Goal: Task Accomplishment & Management: Manage account settings

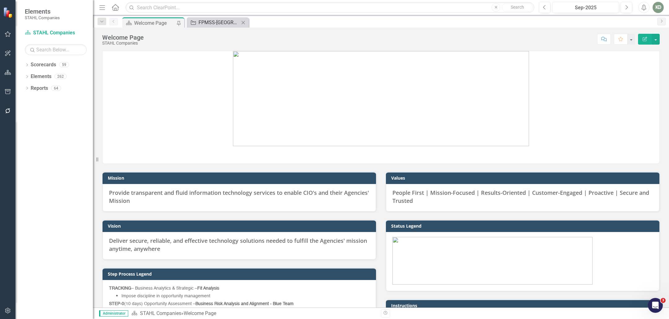
click at [213, 25] on div "FPMSS-[GEOGRAPHIC_DATA]-SEAPORT-242467 (FINANCIAL AND PROGRAM MANAGEMENT SUPPOR…" at bounding box center [219, 23] width 41 height 8
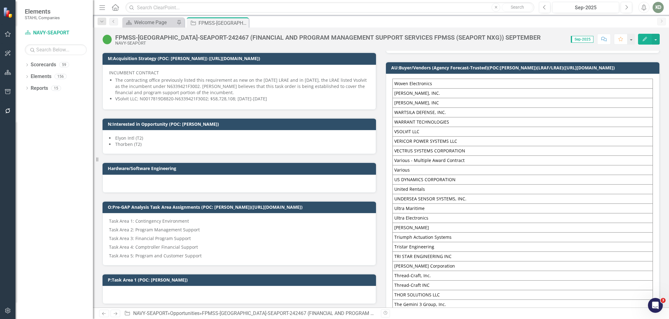
scroll to position [428, 0]
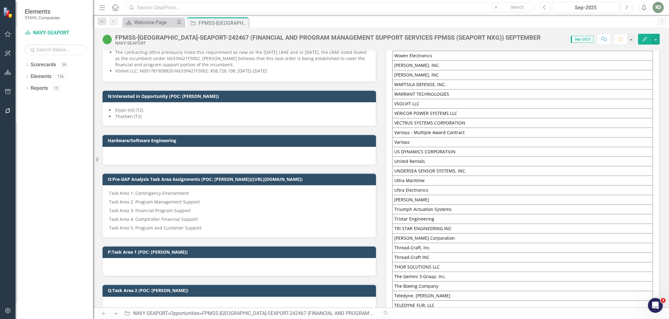
click at [256, 9] on input "text" at bounding box center [329, 7] width 409 height 11
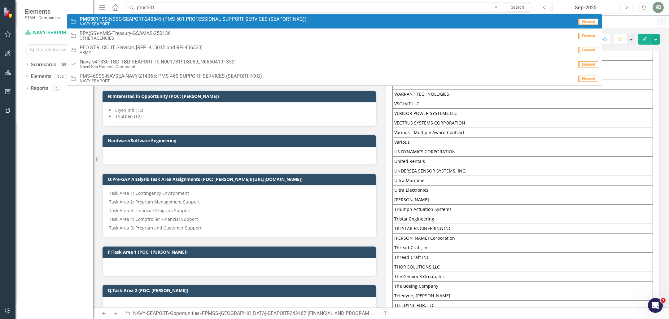
type input "pms501"
click at [253, 24] on small "NAVY-SEAPORT" at bounding box center [193, 24] width 227 height 5
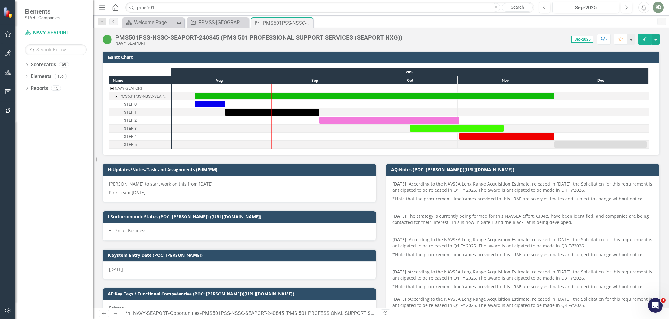
click at [156, 37] on div "PMS501PSS-NSSC-SEAPORT-240845 (PMS 501 PROFESSIONAL SUPPORT SERVICES (SEAPORT N…" at bounding box center [258, 37] width 287 height 7
click at [208, 37] on div "PMS501PSS-NSSC-SEAPORT-240845 (PMS 501 PROFESSIONAL SUPPORT SERVICES (SEAPORT N…" at bounding box center [258, 37] width 287 height 7
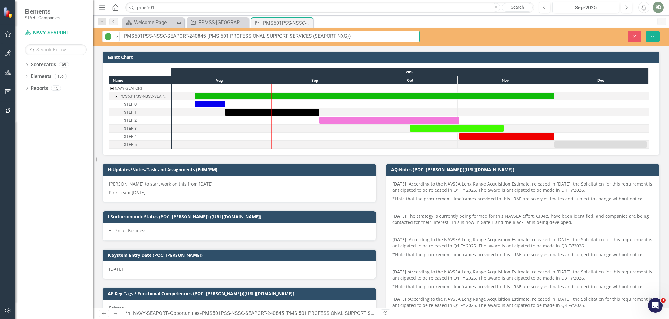
click at [191, 37] on input "PMS501PSS-NSSC-SEAPORT-240845 (PMS 501 PROFESSIONAL SUPPORT SERVICES (SEAPORT N…" at bounding box center [270, 36] width 300 height 11
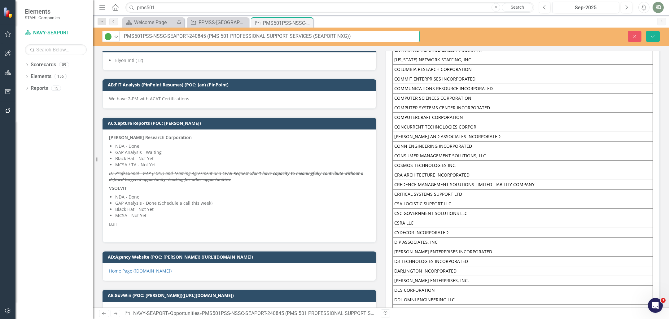
scroll to position [3927, 0]
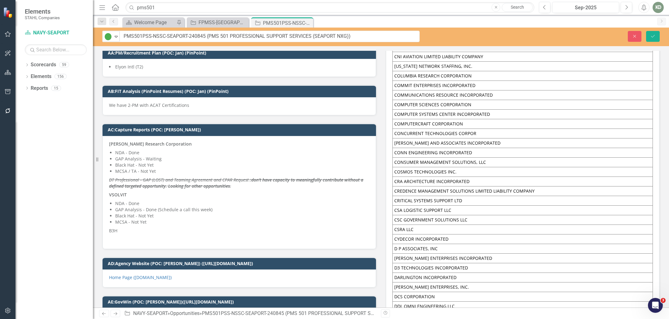
click at [121, 235] on p at bounding box center [239, 238] width 261 height 7
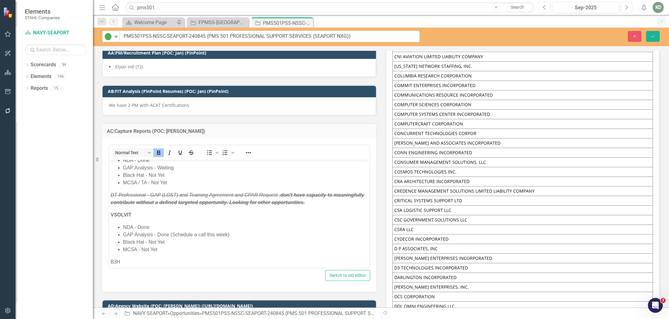
scroll to position [33, 0]
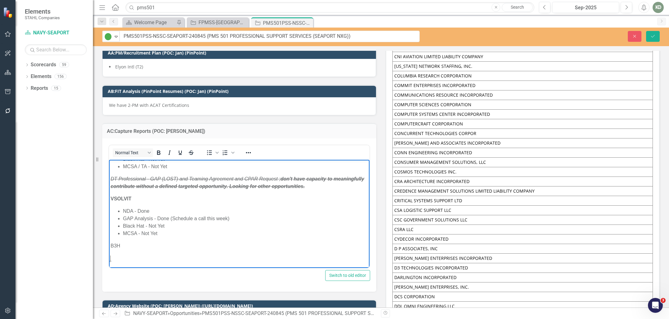
click at [167, 253] on body "McLaughlin Research Corporation NDA - Done GAP Analysis - Waiting Black Hat - N…" at bounding box center [239, 197] width 261 height 142
click at [165, 246] on p "B3H" at bounding box center [239, 245] width 257 height 7
click at [123, 259] on link "﻿Amy to discuss potential OCI concerns with her Navair VP/PM." at bounding box center [212, 257] width 178 height 5
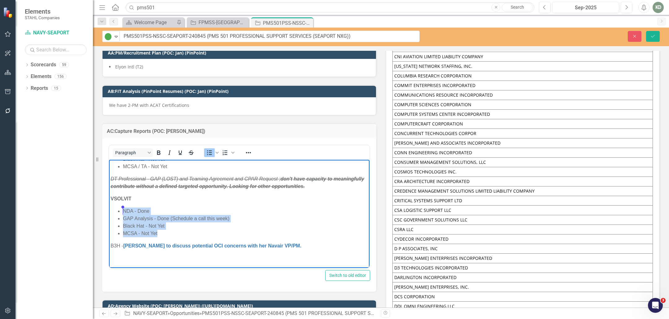
drag, startPoint x: 166, startPoint y: 233, endPoint x: 113, endPoint y: 208, distance: 59.2
click at [113, 208] on ul "NDA - Done GAP Analysis - Done (Schedule a call this week) Black Hat - Not Yet …" at bounding box center [239, 222] width 257 height 30
copy ul "NDA - Done GAP Analysis - Done (Schedule a call this week) Black Hat - Not Yet …"
click at [132, 255] on p "Rich Text Area. Press ALT-0 for help." at bounding box center [239, 257] width 257 height 7
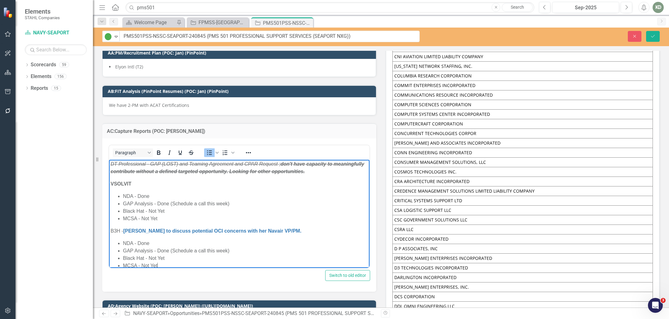
click at [142, 244] on li "NDA - Done" at bounding box center [245, 242] width 245 height 7
drag, startPoint x: 158, startPoint y: 250, endPoint x: 235, endPoint y: 251, distance: 76.8
click at [235, 251] on li "GAP Analysis - Done (Schedule a call this week)" at bounding box center [245, 250] width 245 height 7
click at [654, 38] on button "Save" at bounding box center [653, 36] width 14 height 11
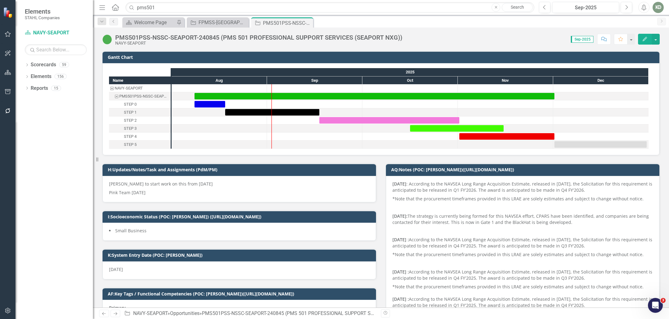
click at [260, 39] on div "PMS501PSS-NSSC-SEAPORT-240845 (PMS 501 PROFESSIONAL SUPPORT SERVICES (SEAPORT N…" at bounding box center [258, 37] width 287 height 7
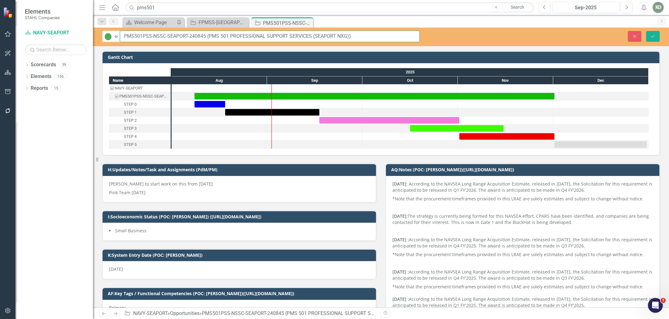
click at [231, 37] on input "PMS501PSS-NSSC-SEAPORT-240845 (PMS 501 PROFESSIONAL SUPPORT SERVICES (SEAPORT N…" at bounding box center [270, 36] width 300 height 11
drag, startPoint x: 189, startPoint y: 37, endPoint x: 361, endPoint y: 40, distance: 171.9
click at [361, 40] on input "PMS501PSS-NSSC-SEAPORT-240845 (PMS 501 PROFESSIONAL SUPPORT SERVICES (SEAPORT N…" at bounding box center [270, 36] width 300 height 11
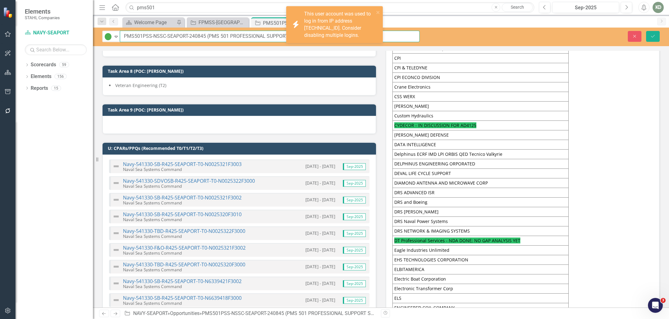
scroll to position [991, 0]
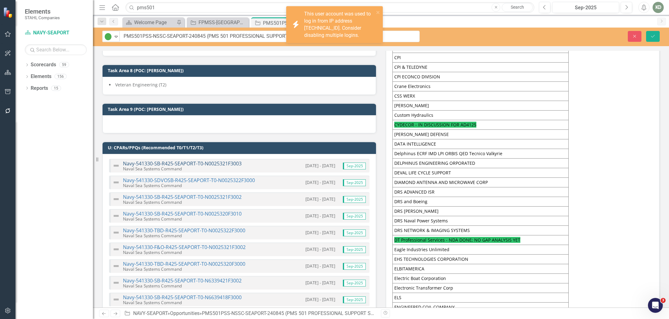
click at [225, 160] on link "Navy-541330-SB-R425-SEAPORT-T0-N0025321F3003" at bounding box center [182, 163] width 119 height 7
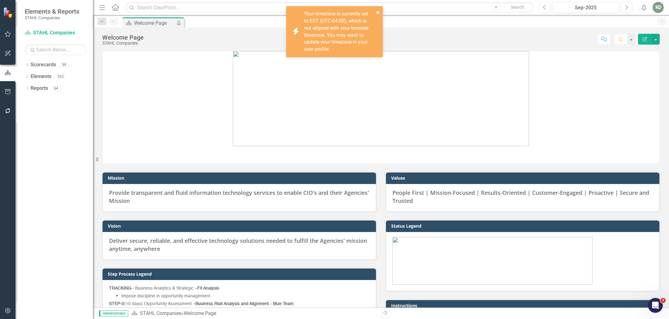
drag, startPoint x: 378, startPoint y: 11, endPoint x: 476, endPoint y: 13, distance: 98.5
click at [379, 11] on icon "close" at bounding box center [378, 12] width 4 height 5
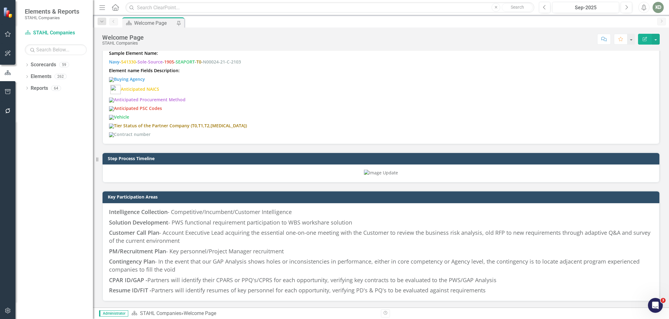
scroll to position [777, 0]
click at [241, 11] on input "text" at bounding box center [329, 7] width 409 height 11
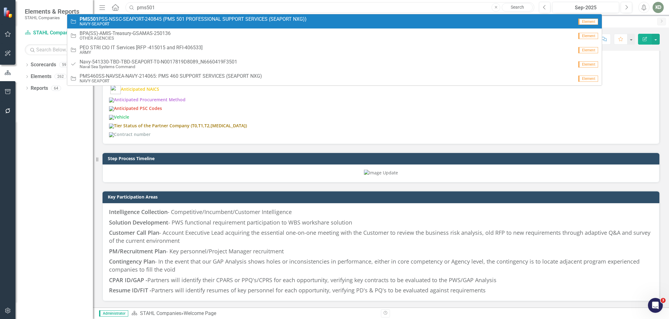
type input "pms501"
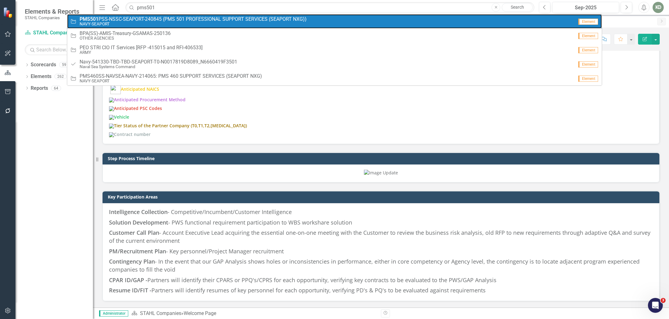
click at [239, 24] on small "NAVY-SEAPORT" at bounding box center [193, 24] width 227 height 5
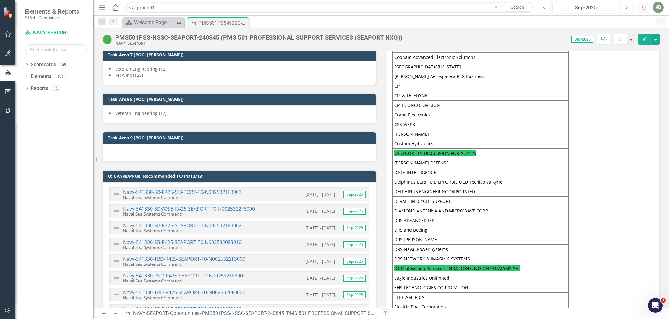
scroll to position [943, 0]
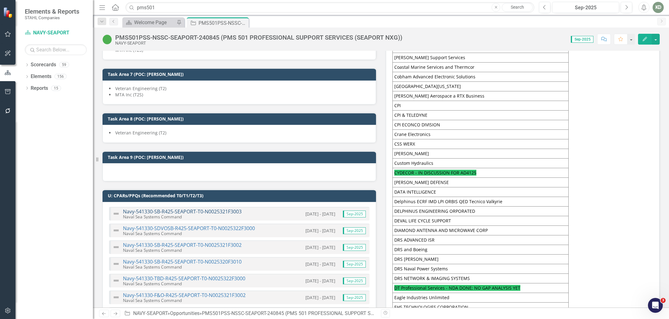
click at [226, 208] on link "Navy-541330-SB-R425-SEAPORT-T0-N0025321F3003" at bounding box center [182, 211] width 119 height 7
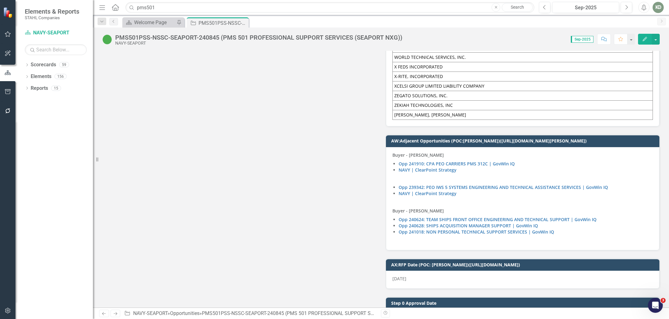
scroll to position [7440, 0]
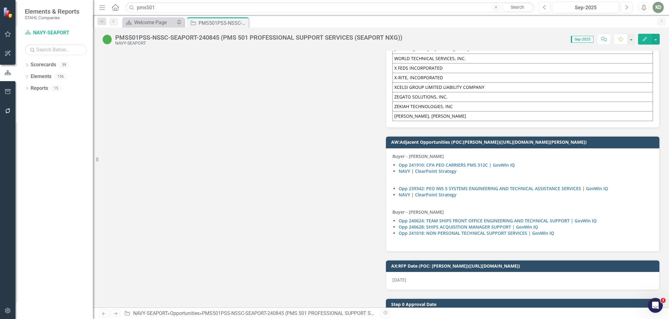
click at [566, 238] on p at bounding box center [522, 241] width 261 height 7
click at [565, 238] on p at bounding box center [522, 241] width 261 height 7
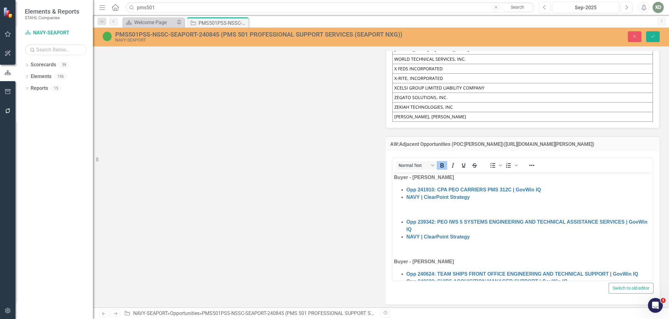
scroll to position [31, 0]
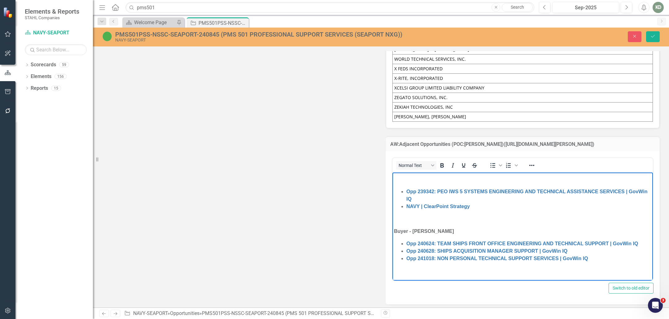
click at [572, 279] on body "Buyer - Jordan Schnarr Opp 241910: CPA PEO CARRIERS PMS 312C | GovWin IQ NAVY |…" at bounding box center [522, 211] width 261 height 139
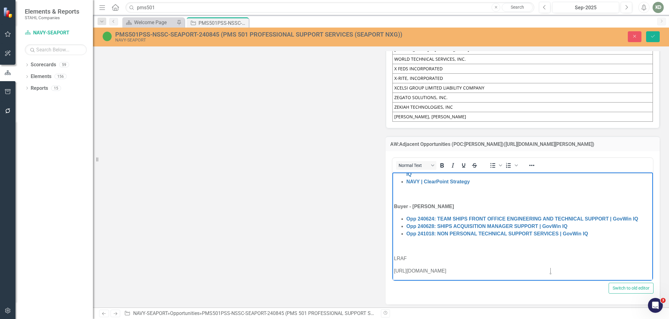
scroll to position [61, 0]
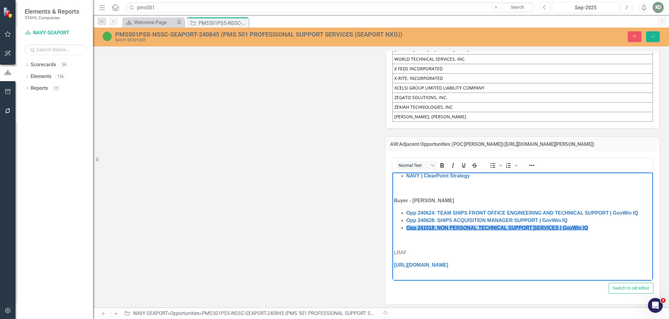
click at [535, 228] on link "Opp 241018: NON PERSONAL TECHNICAL SUPPORT SERVICES | GovWin IQ" at bounding box center [497, 227] width 182 height 5
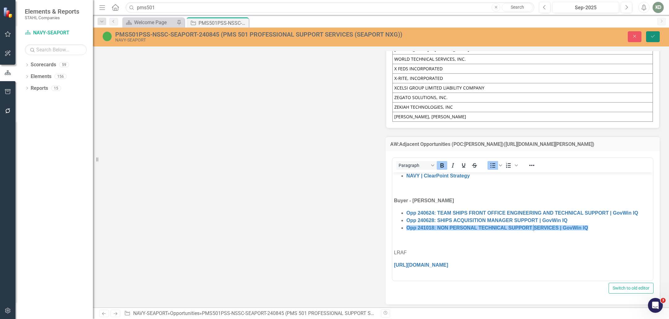
click at [652, 36] on icon "Save" at bounding box center [653, 36] width 6 height 4
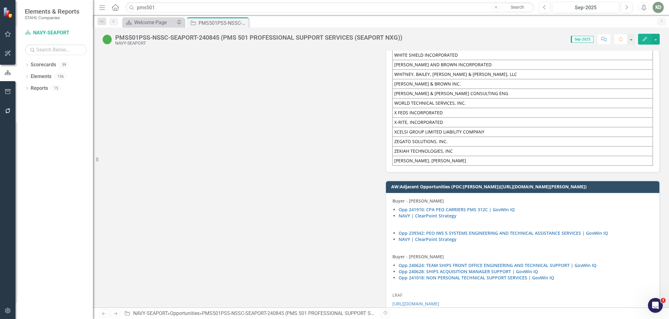
scroll to position [7398, 0]
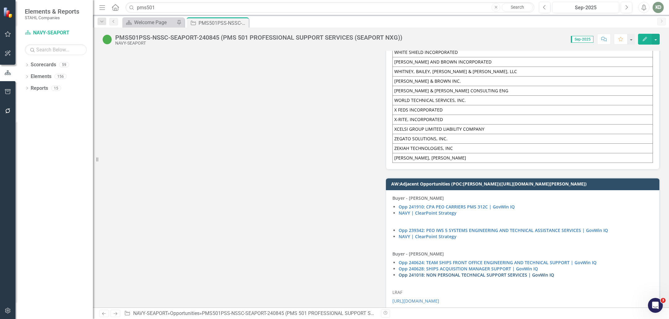
click at [509, 272] on link "Opp 241018: NON PERSONAL TECHNICAL SUPPORT SERVICES | GovWin IQ" at bounding box center [477, 275] width 156 height 6
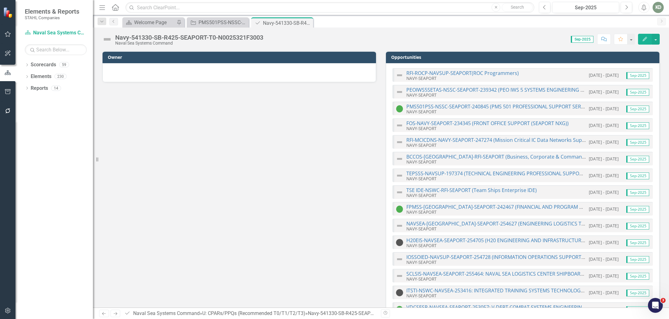
click at [248, 35] on div "Navy-541330-SB-R425-SEAPORT-T0-N0025321F3003" at bounding box center [189, 37] width 148 height 7
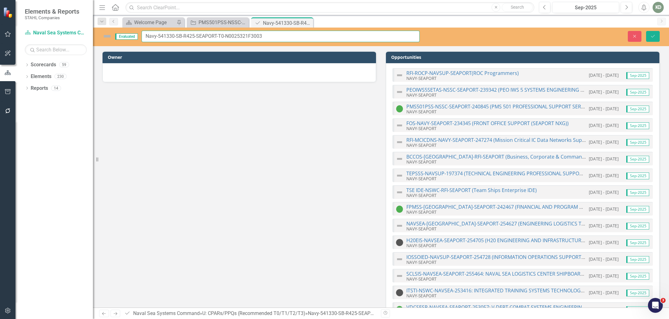
click at [248, 36] on input "Navy-541330-SB-R425-SEAPORT-T0-N0025321F3003" at bounding box center [281, 36] width 278 height 11
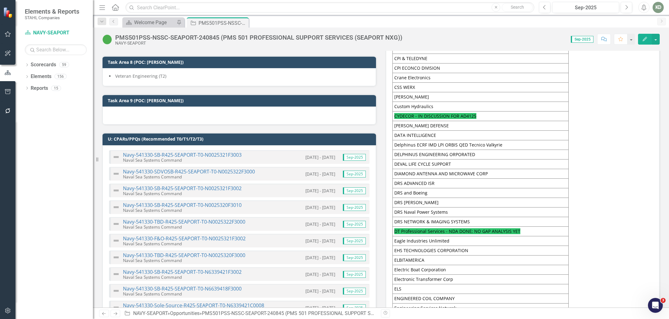
scroll to position [1010, 0]
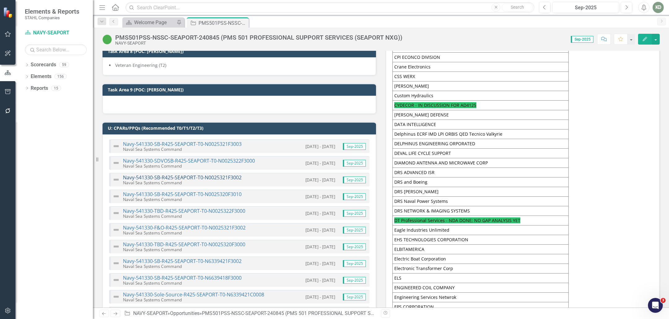
click at [231, 174] on link "Navy-541330-SB-R425-SEAPORT-T0-N0025321F3002" at bounding box center [182, 177] width 119 height 7
click at [233, 191] on link "Navy-541330-SB-R425-SEAPORT-T0-N0025320F3010" at bounding box center [182, 194] width 119 height 7
click at [227, 208] on link "Navy-541330-TBD-R425-SEAPORT-T0-N0025322F3000" at bounding box center [184, 211] width 122 height 7
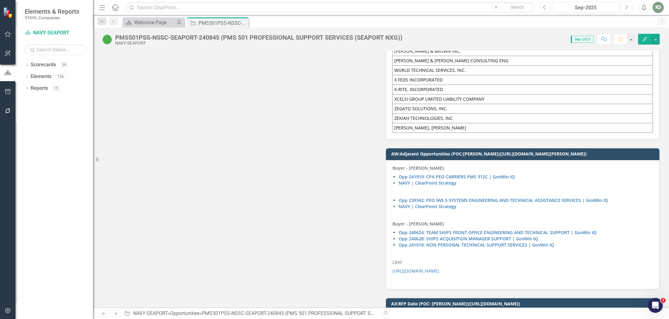
scroll to position [7422, 0]
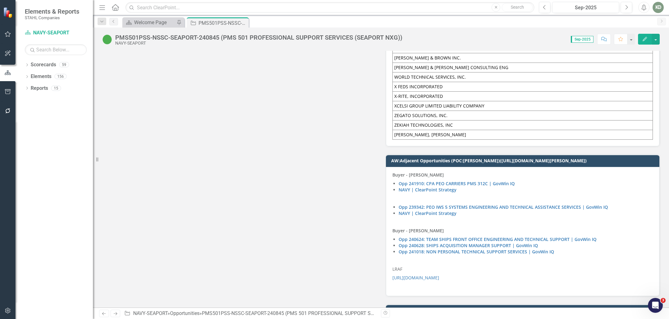
click at [447, 282] on p at bounding box center [522, 285] width 261 height 7
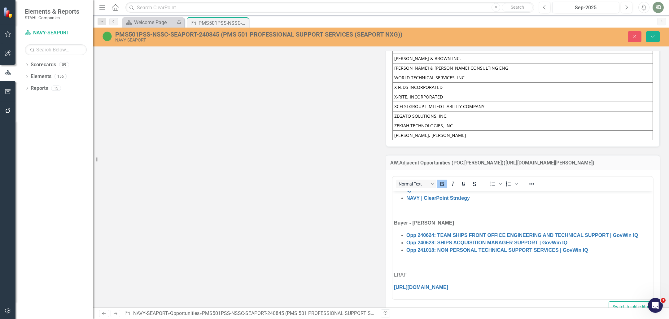
scroll to position [68, 0]
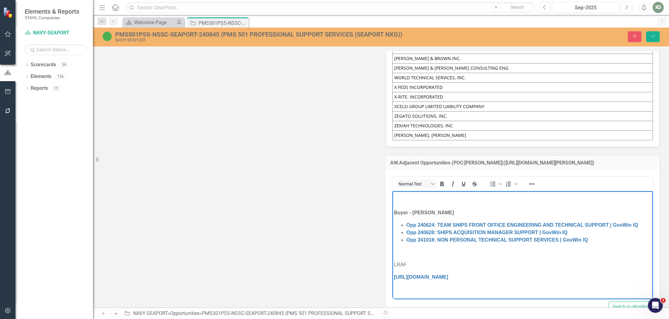
click at [574, 282] on body "Buyer - Jordan Schnarr Opp 241910: CPA PEO CARRIERS PMS 312C | GovWin IQ NAVY |…" at bounding box center [522, 211] width 261 height 177
paste body "Rich Text Area. Press ALT-0 for help."
click at [394, 277] on link "﻿https://www.highergov.com/contract/N0017819D8586-N0025321F3003/" at bounding box center [421, 276] width 54 height 5
drag, startPoint x: 397, startPoint y: 281, endPoint x: 396, endPoint y: 286, distance: 4.4
click at [396, 282] on body "Buyer - Jordan Schnarr Opp 241910: CPA PEO CARRIERS PMS 312C | GovWin IQ NAVY |…" at bounding box center [522, 211] width 261 height 177
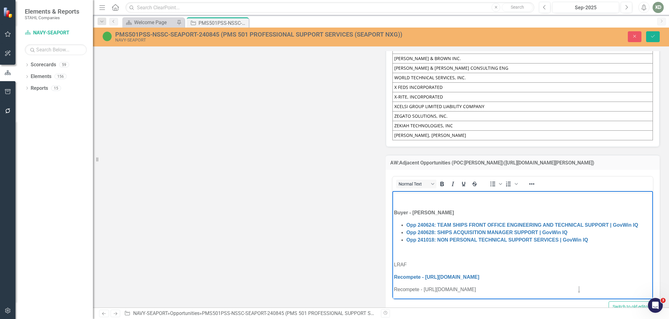
click at [580, 288] on p "Recompete - https://www.highergov.com/contract/N0017819D8089-N0025321F3002/" at bounding box center [522, 289] width 257 height 7
click at [582, 288] on p "Recompete - https://www.highergov.com/contract/N0017819D8089-N0025321F3002/" at bounding box center [522, 289] width 257 height 7
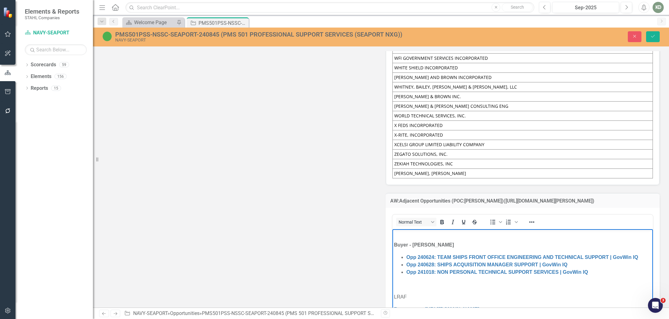
scroll to position [7370, 0]
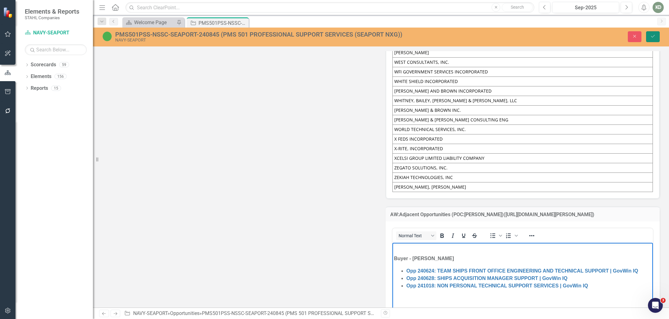
click at [659, 37] on button "Save" at bounding box center [653, 36] width 14 height 11
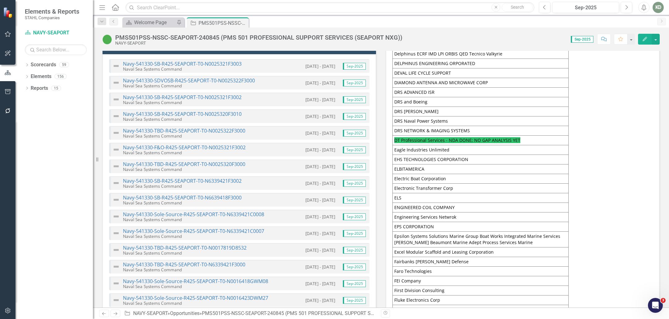
scroll to position [1088, 0]
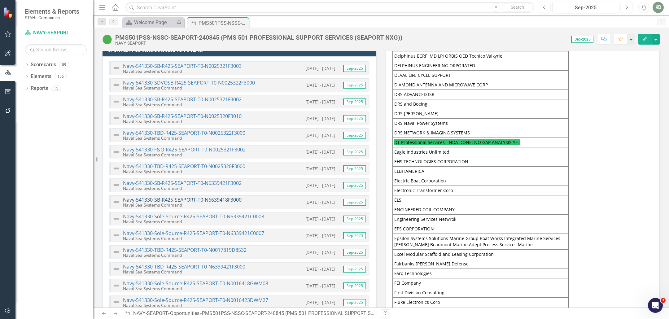
click at [223, 196] on link "Navy-541330-SB-R425-SEAPORT-T0-N6639418F3000" at bounding box center [182, 199] width 119 height 7
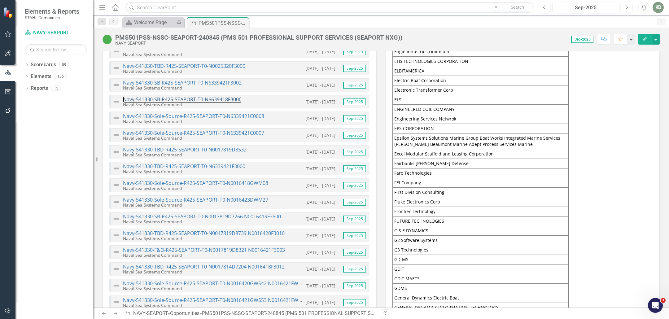
scroll to position [1191, 0]
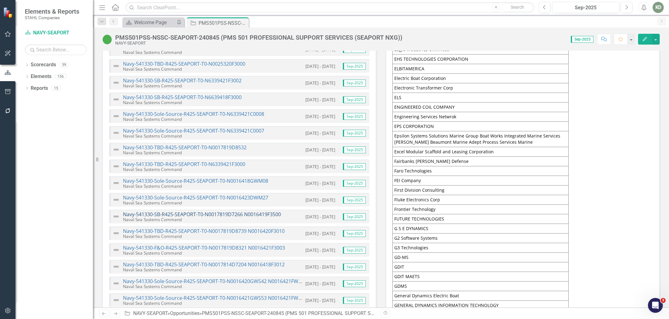
click at [224, 211] on link "Navy-541330-SB-R425-SEAPORT-T0-N0017819D7266 N0016419F3500" at bounding box center [202, 214] width 158 height 7
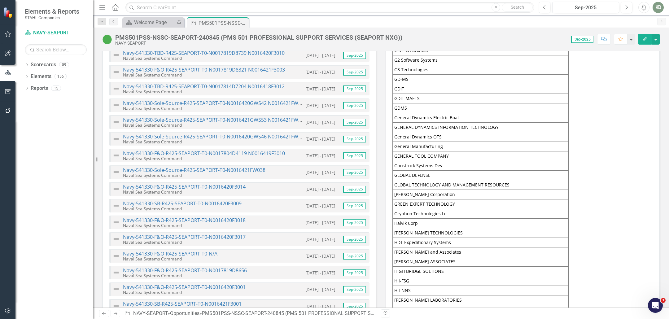
scroll to position [1369, 0]
click at [225, 200] on link "Navy-541330-SB-R425-SEAPORT-T0-N0016420F3009" at bounding box center [182, 203] width 119 height 7
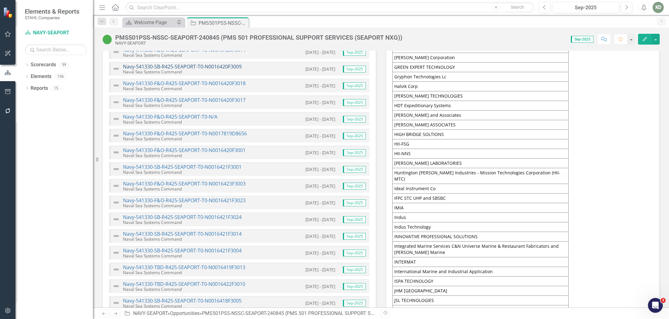
scroll to position [1519, 0]
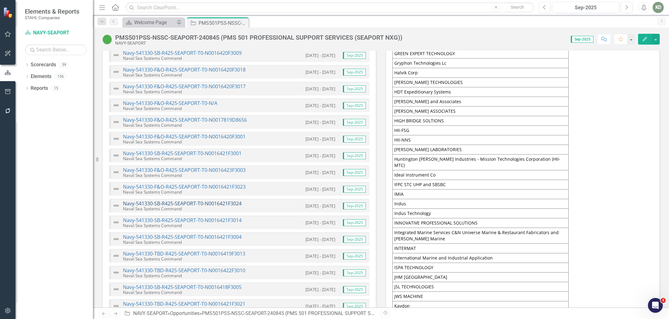
click at [225, 200] on link "Navy-541330-SB-R425-SEAPORT-T0-N0016421F3024" at bounding box center [182, 203] width 119 height 7
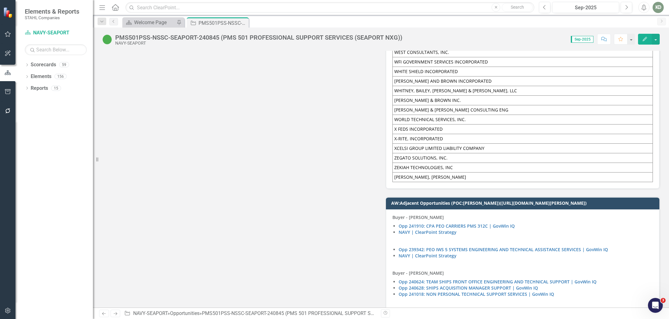
scroll to position [7456, 0]
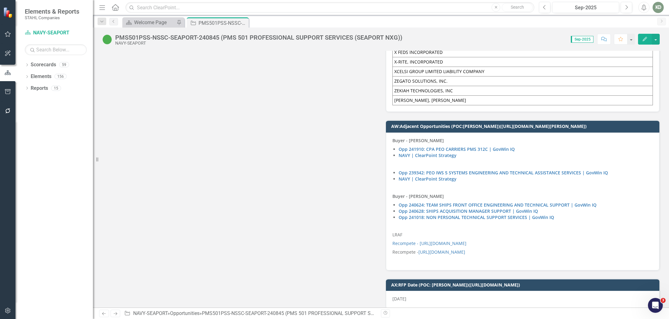
click at [474, 248] on p "Recompete - https://www.highergov.com/contract/N0017819D8089-N0025321F3002/" at bounding box center [522, 252] width 261 height 9
click at [473, 248] on p "Recompete - https://www.highergov.com/contract/N0017819D8089-N0025321F3002/" at bounding box center [522, 252] width 261 height 9
click at [560, 256] on p at bounding box center [522, 259] width 261 height 7
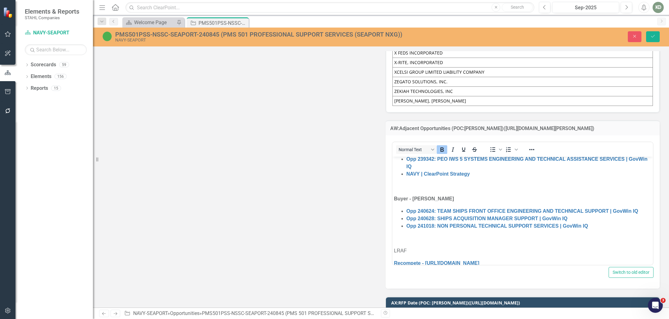
scroll to position [80, 0]
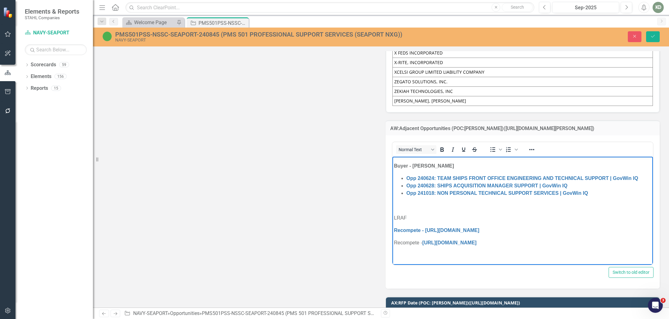
click at [593, 244] on p "Recompete - https://www.highergov.com/contract/N0017819D8089-N0025321F3002/" at bounding box center [522, 242] width 257 height 7
paste body "Rich Text Area. Press ALT-0 for help."
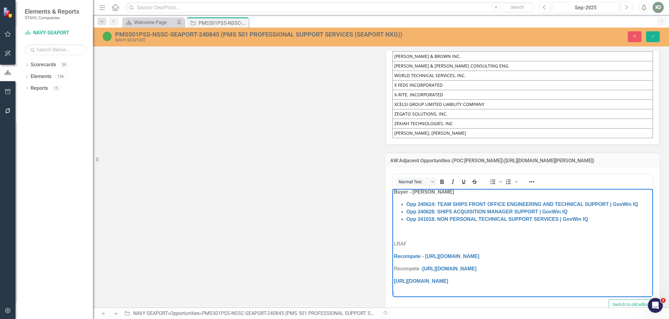
scroll to position [7416, 0]
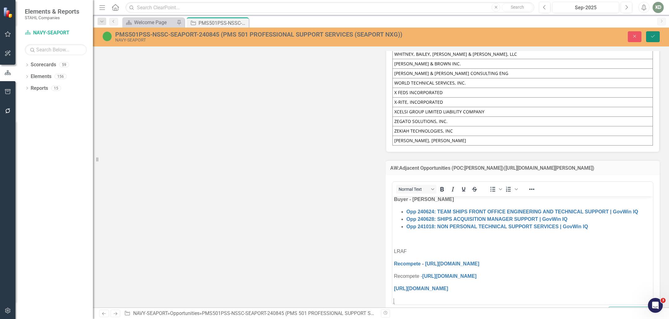
drag, startPoint x: 658, startPoint y: 41, endPoint x: 158, endPoint y: 109, distance: 504.3
click at [658, 41] on button "Save" at bounding box center [653, 36] width 14 height 11
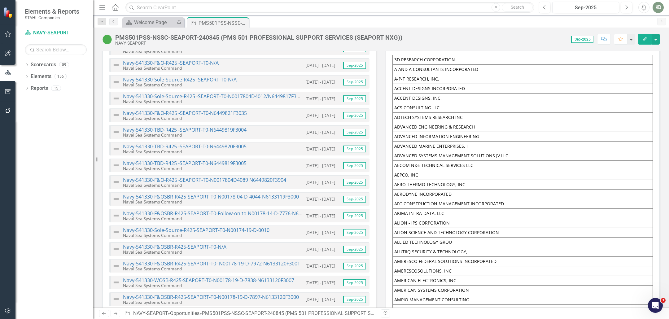
scroll to position [3161, 0]
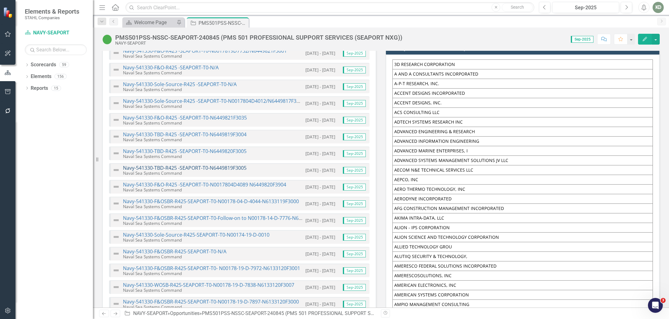
click at [223, 164] on link "Navy-541330-TBD-R425 -SEAPORT-T0-N6449819F3005" at bounding box center [185, 167] width 124 height 7
click at [216, 148] on link "Navy-541330-TBD-R425 -SEAPORT-T0-N6449820F3005" at bounding box center [185, 151] width 124 height 7
click at [214, 131] on link "Navy-541330-TBD-R425 -SEAPORT-T0-N6449819F3004" at bounding box center [185, 134] width 124 height 7
drag, startPoint x: 218, startPoint y: 108, endPoint x: 210, endPoint y: 110, distance: 8.0
click at [218, 114] on link "Navy-541330-F&O-R425 -SEAPORT-T0-N6449821F3035" at bounding box center [185, 117] width 124 height 7
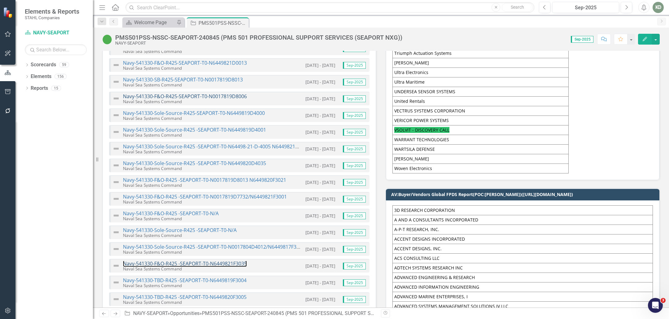
scroll to position [3006, 0]
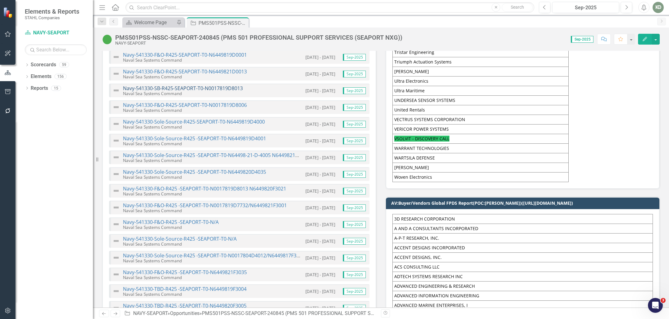
click at [217, 85] on link "Navy-541330-SB-R425-SEAPORT-T0-N0017819D8013" at bounding box center [183, 88] width 120 height 7
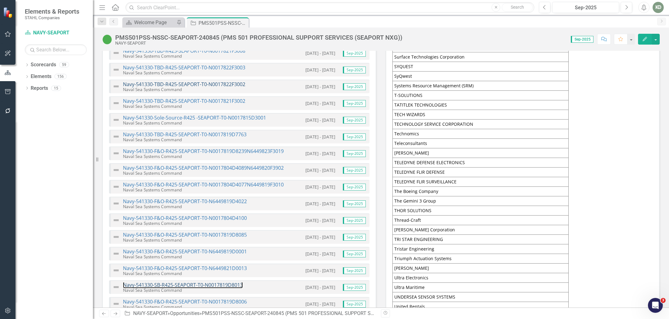
scroll to position [2805, 0]
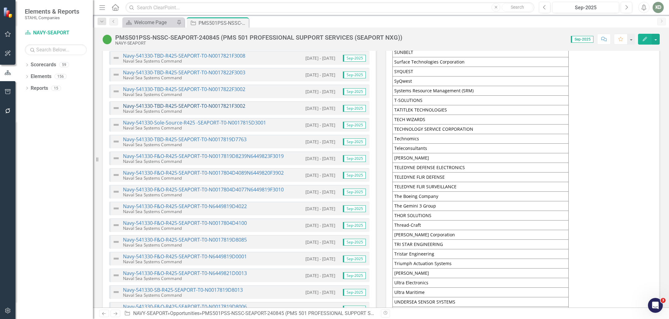
click at [217, 103] on link "Navy-541330-TBD-R425-SEAPORT-T0-N0017821F3002" at bounding box center [184, 106] width 122 height 7
click at [212, 86] on link "Navy-541330-TBD-R425-SEAPORT-T0-N0017822F3002" at bounding box center [184, 89] width 122 height 7
click at [213, 69] on link "Navy-541330-TBD-R425-SEAPORT-T0-N0017822F3003" at bounding box center [184, 72] width 122 height 7
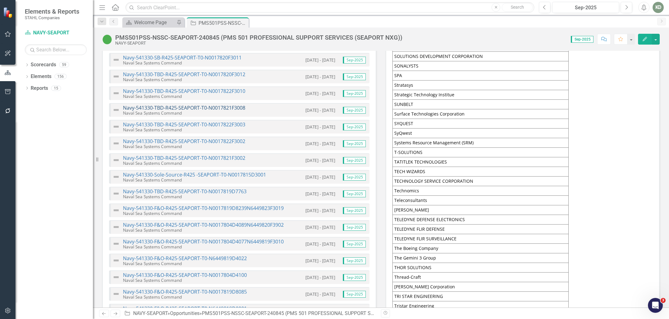
click at [215, 104] on link "Navy-541330-TBD-R425-SEAPORT-T0-N0017821F3008" at bounding box center [184, 107] width 122 height 7
click at [223, 88] on link "Navy-541330-TBD-R425-SEAPORT-T0-N0017822F3010" at bounding box center [184, 91] width 122 height 7
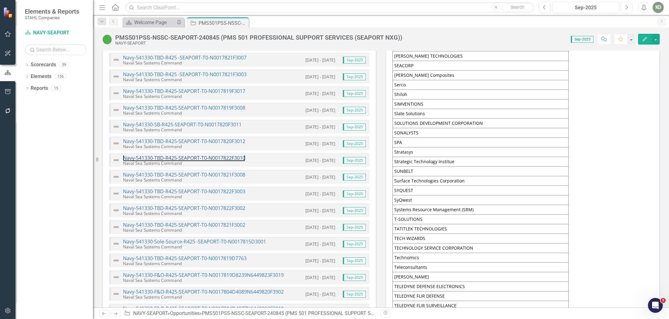
scroll to position [2683, 0]
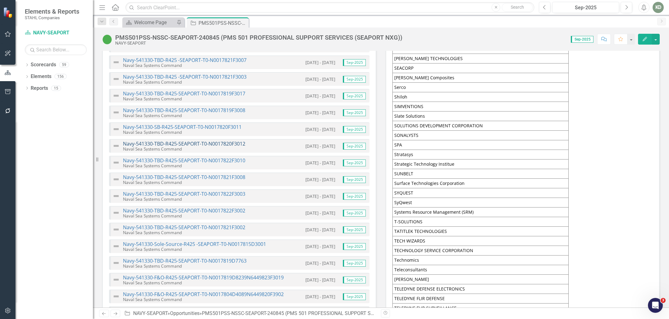
click at [235, 140] on link "Navy-541330-TBD-R425-SEAPORT-T0-N0017820F3012" at bounding box center [184, 143] width 122 height 7
click at [228, 124] on link "Navy-541330-SB-R425-SEAPORT-T0-N0017820F3011" at bounding box center [182, 127] width 119 height 7
click at [230, 107] on link "Navy-541330-TBD-R425-SEAPORT-T0-N0017819F3008" at bounding box center [184, 110] width 122 height 7
click at [232, 90] on link "Navy-541330-TBD-R425-SEAPORT-T0-N0017819F3017" at bounding box center [184, 93] width 122 height 7
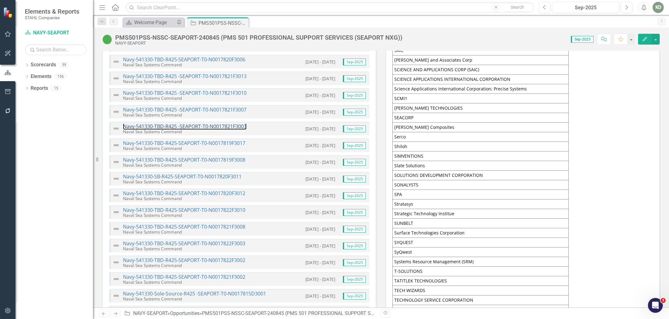
drag, startPoint x: 225, startPoint y: 116, endPoint x: 226, endPoint y: 106, distance: 10.6
click at [226, 123] on link "Navy-541330-TBD-R425 -SEAPORT-T0-N0017821F3003" at bounding box center [185, 126] width 124 height 7
click at [228, 106] on link "Navy-541330-TBD-R425 -SEAPORT-T0-N0017821F3007" at bounding box center [185, 109] width 124 height 7
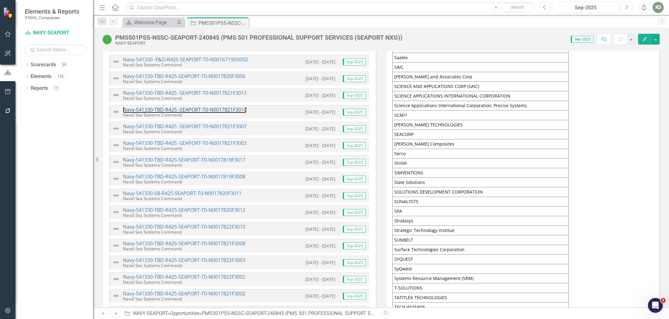
click at [231, 107] on div "Navy-541330-TBD-R425 -SEAPORT-T0-N0017821F3010 Naval Sea Systems Command" at bounding box center [185, 112] width 124 height 10
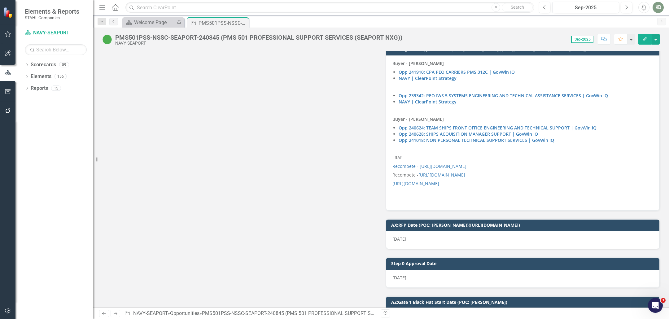
scroll to position [7511, 0]
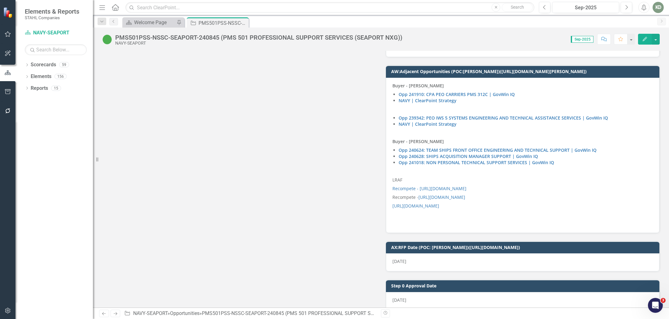
click at [429, 210] on p at bounding box center [522, 214] width 261 height 9
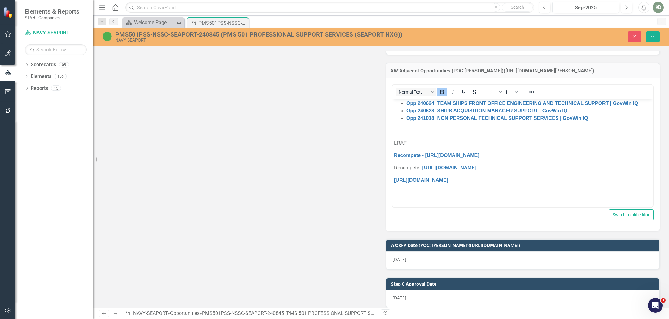
scroll to position [105, 0]
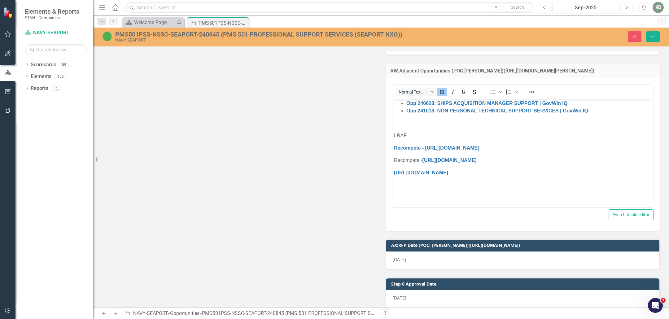
click at [459, 182] on p "Rich Text Area. Press ALT-0 for help." at bounding box center [522, 185] width 257 height 7
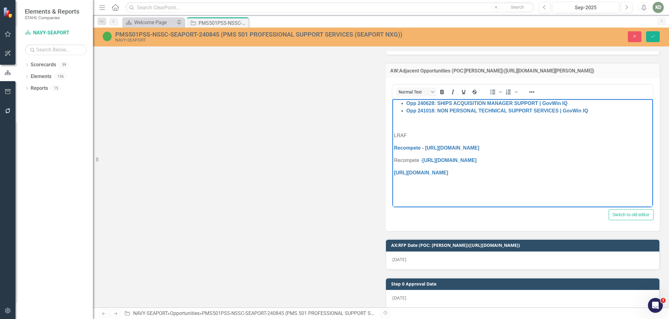
paste body "Rich Text Area. Press ALT-0 for help."
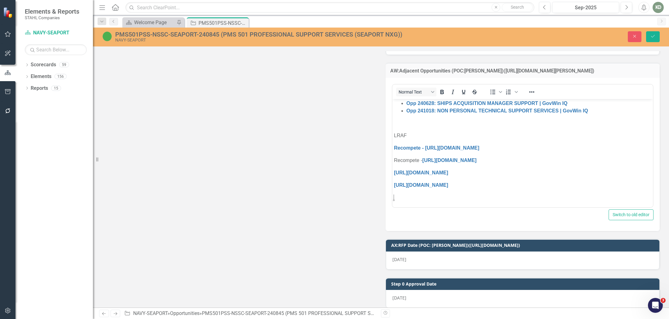
click at [660, 40] on div "Close Save" at bounding box center [549, 36] width 231 height 11
click at [657, 40] on button "Save" at bounding box center [653, 36] width 14 height 11
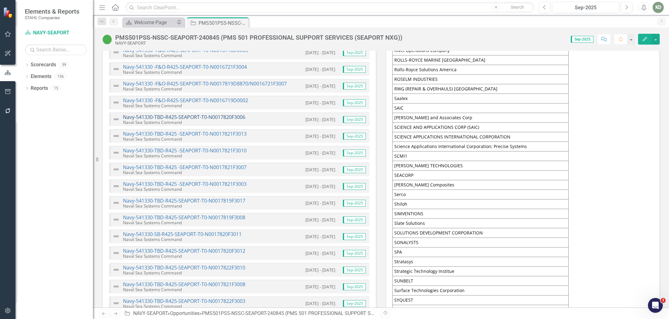
scroll to position [2571, 0]
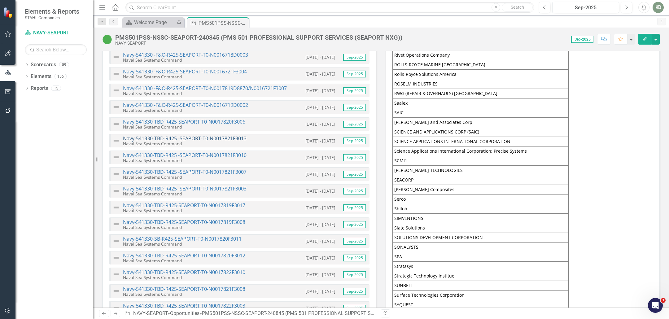
click at [234, 135] on link "Navy-541330-TBD-R425 -SEAPORT-T0-N0017821F3013" at bounding box center [185, 138] width 124 height 7
click at [234, 118] on link "Navy-541330-TBD-R425-SEAPORT-T0-N0017820F3006" at bounding box center [184, 121] width 122 height 7
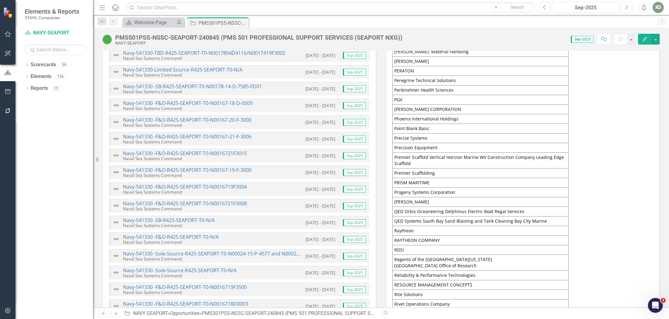
scroll to position [2298, 0]
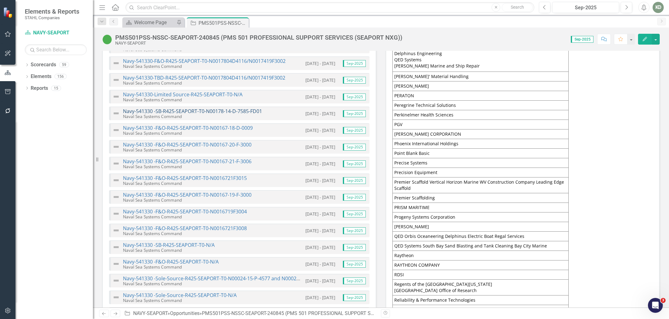
click at [231, 108] on link "Navy-541330 -SB-R425-SEAPORT-T0-N00178-14-D-7585-FD01" at bounding box center [192, 111] width 139 height 7
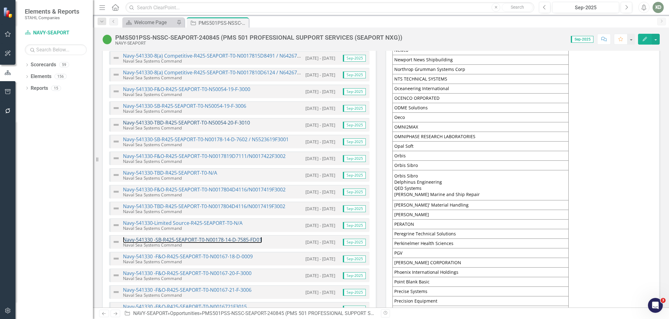
scroll to position [2168, 0]
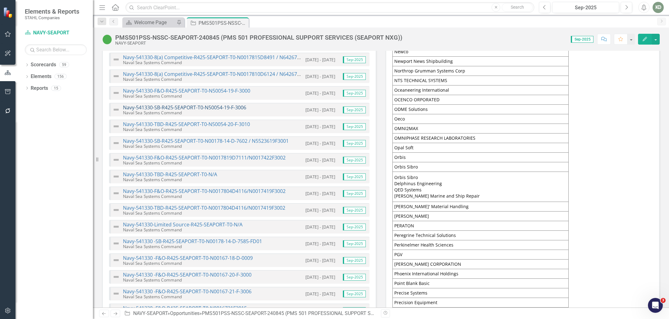
click at [208, 104] on link "Navy-541330-SB-R425-SEAPORT-T0-N50054-19-F-3006" at bounding box center [184, 107] width 123 height 7
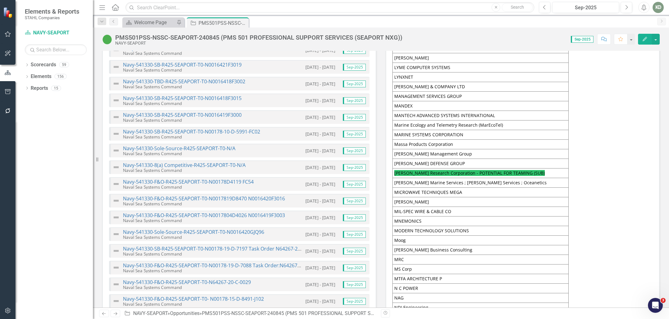
scroll to position [1892, 0]
click at [209, 129] on link "Navy-541330-SB-R425-SEAPORT-T0-N00178-10-D-5991-FC02" at bounding box center [191, 132] width 137 height 7
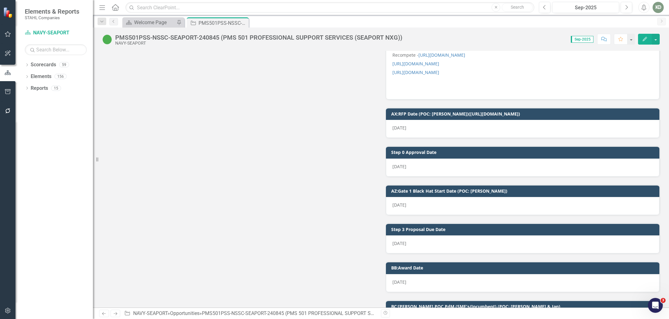
scroll to position [7487, 0]
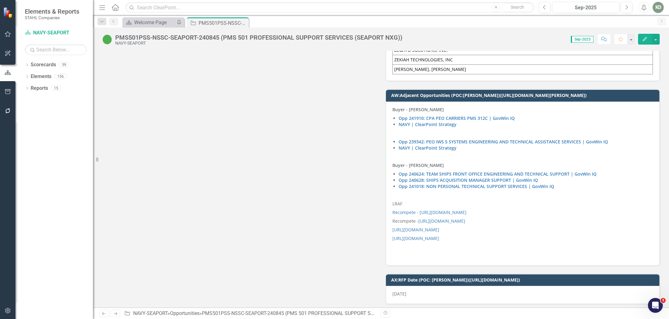
click at [426, 193] on div "Buyer - Jordan Schnarr Opp 241910: CPA PEO CARRIERS PMS 312C | GovWin IQ NAVY |…" at bounding box center [523, 184] width 274 height 164
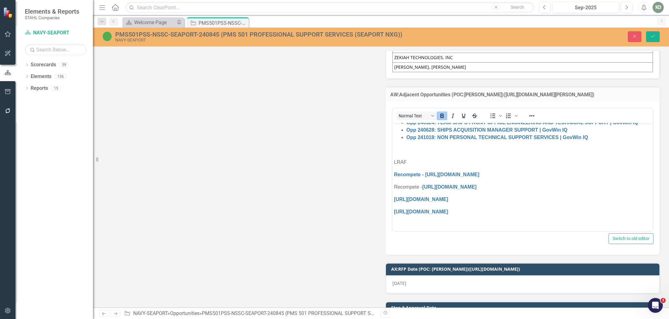
scroll to position [117, 0]
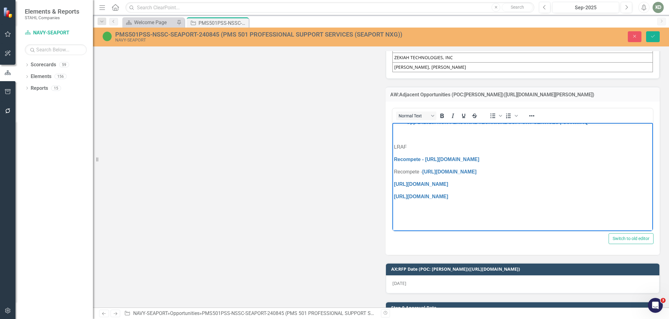
click at [426, 214] on body "Buyer - Jordan Schnarr Opp 241910: CPA PEO CARRIERS PMS 312C | GovWin IQ NAVY |…" at bounding box center [522, 119] width 261 height 226
click at [427, 202] on body "Buyer - Jordan Schnarr Opp 241910: CPA PEO CARRIERS PMS 312C | GovWin IQ NAVY |…" at bounding box center [522, 119] width 261 height 226
paste body "Rich Text Area. Press ALT-0 for help."
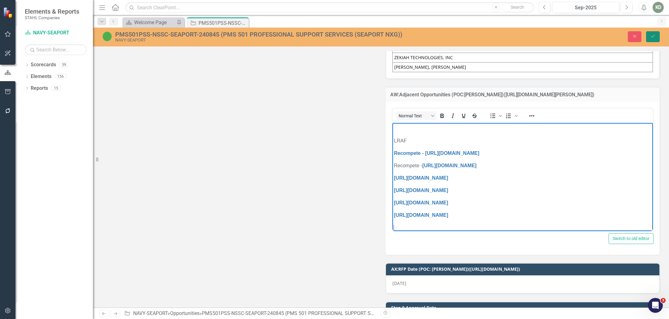
drag, startPoint x: 70, startPoint y: 51, endPoint x: 317, endPoint y: 135, distance: 261.2
click at [654, 37] on icon "Save" at bounding box center [653, 36] width 6 height 4
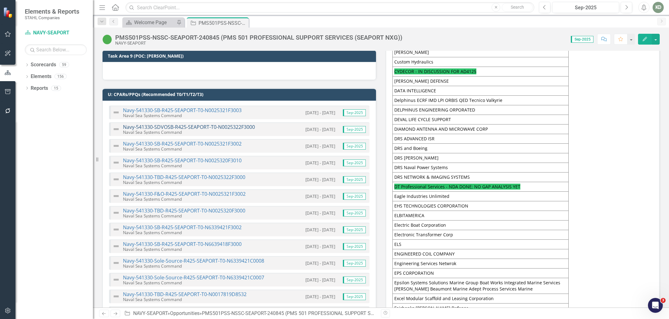
scroll to position [1046, 0]
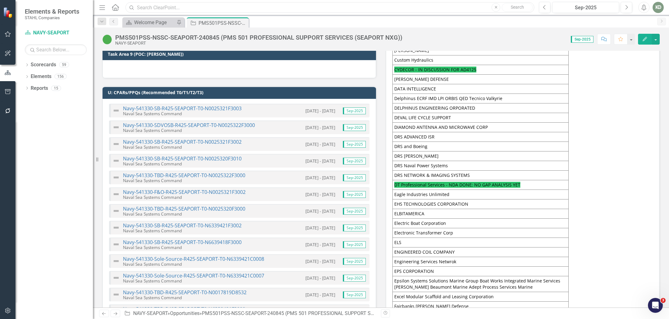
click at [170, 11] on input "text" at bounding box center [329, 7] width 409 height 11
paste input "231569"
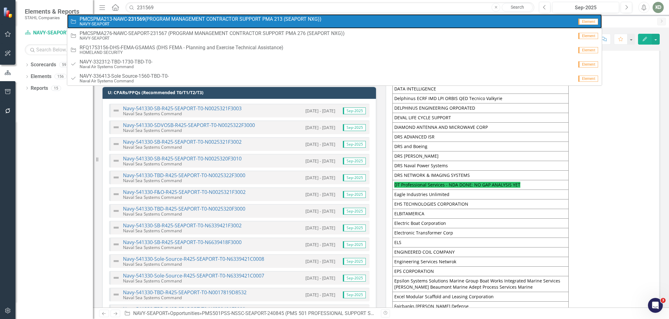
drag, startPoint x: 169, startPoint y: 19, endPoint x: 191, endPoint y: 12, distance: 23.2
click at [169, 19] on span "PMCSPMA213-NAWC- 231569 (PROGRAM MANAGEMENT CONTRACTOR SUPPORT PMA 213 (SEAPORT…" at bounding box center [201, 19] width 242 height 6
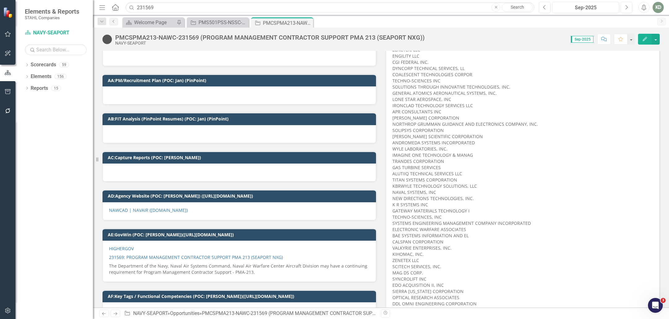
scroll to position [999, 0]
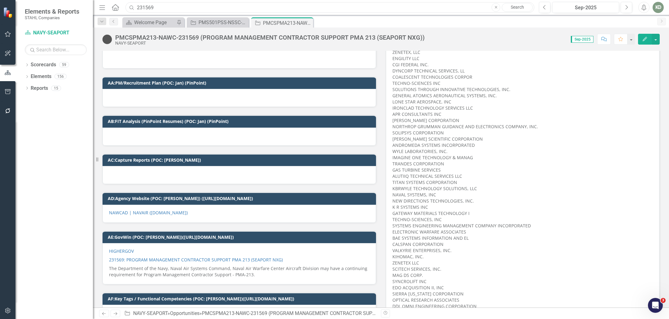
drag, startPoint x: 256, startPoint y: 8, endPoint x: 167, endPoint y: 2, distance: 89.5
click at [136, 8] on input "231569" at bounding box center [329, 7] width 409 height 11
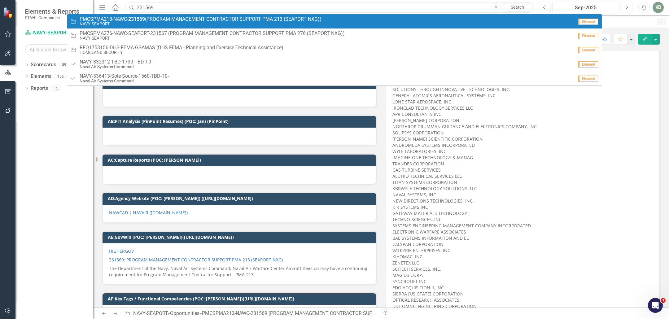
paste input "54135"
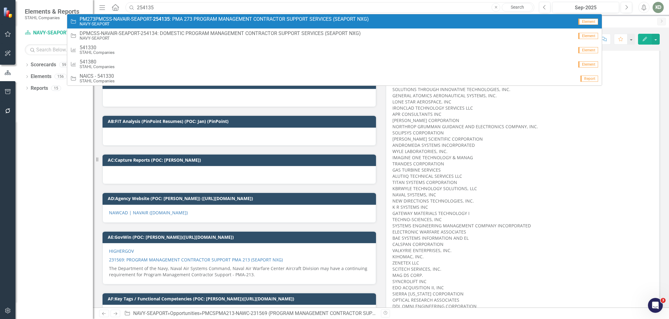
type input "254135"
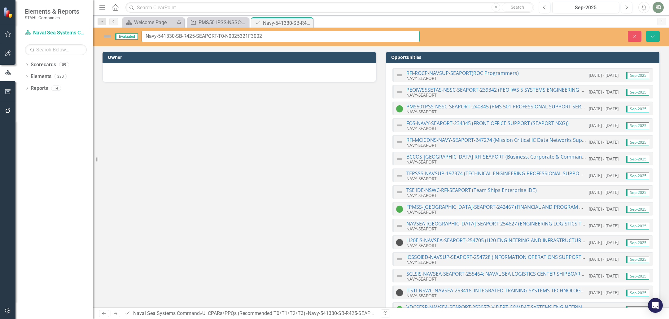
click at [244, 37] on input "Navy-541330-SB-R425-SEAPORT-T0-N0025321F3002" at bounding box center [281, 36] width 278 height 11
click at [243, 37] on input "Navy-541330-SB-R425-SEAPORT-T0-N0025321F3002" at bounding box center [281, 36] width 278 height 11
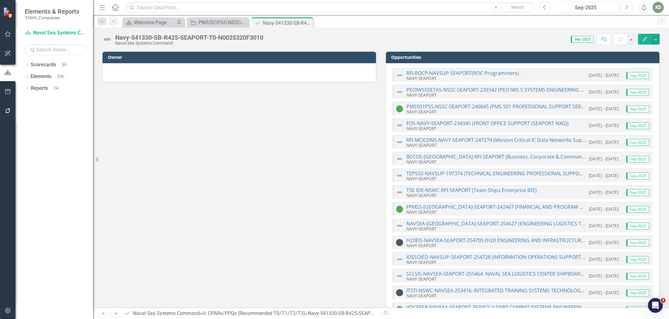
click at [242, 36] on div "Navy-541330-SB-R425-SEAPORT-T0-N0025320F3010" at bounding box center [189, 37] width 148 height 7
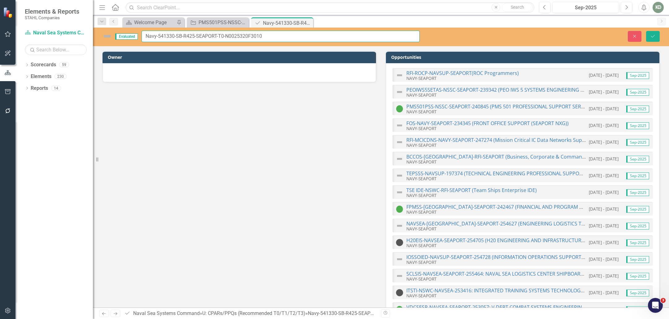
click at [243, 36] on input "Navy-541330-SB-R425-SEAPORT-T0-N0025320F3010" at bounding box center [281, 36] width 278 height 11
drag, startPoint x: 243, startPoint y: 36, endPoint x: 291, endPoint y: 24, distance: 49.1
click at [243, 36] on input "Navy-541330-SB-R425-SEAPORT-T0-N0025320F3010" at bounding box center [281, 36] width 278 height 11
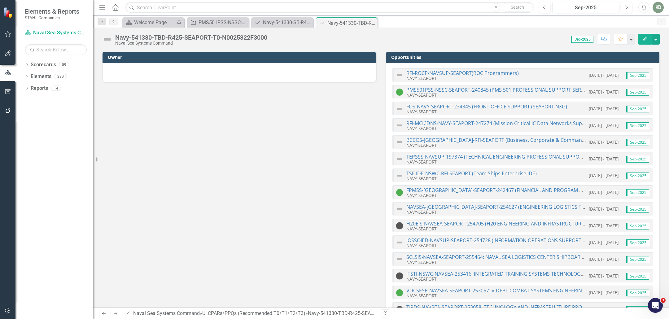
click at [242, 36] on div "Navy-541330-TBD-R425-SEAPORT-T0-N0025322F3000" at bounding box center [191, 37] width 152 height 7
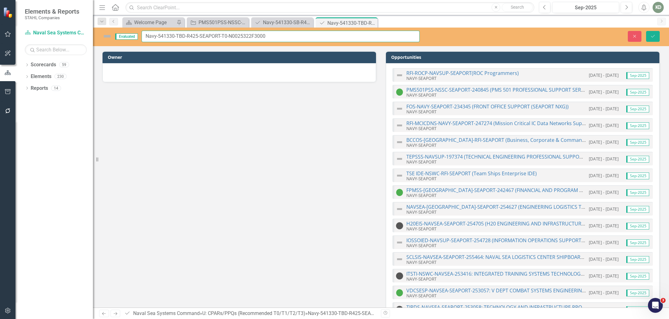
click at [246, 37] on input "Navy-541330-TBD-R425-SEAPORT-T0-N0025322F3000" at bounding box center [281, 36] width 278 height 11
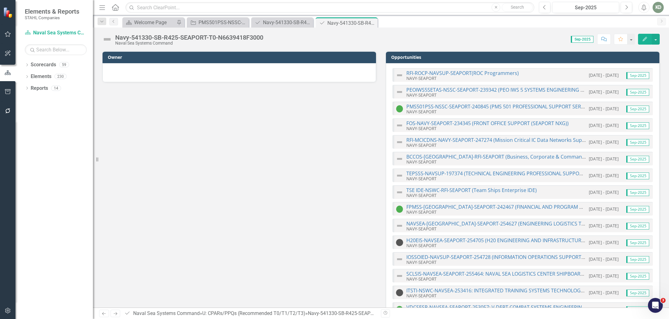
click at [253, 47] on div "Navy-541330-SB-R425-SEAPORT-T0-N6639418F3000 Naval Sea Systems Command Score: 0…" at bounding box center [381, 168] width 576 height 280
click at [253, 38] on div "Navy-541330-SB-R425-SEAPORT-T0-N6639418F3000" at bounding box center [189, 37] width 148 height 7
click at [253, 39] on div "Navy-541330-SB-R425-SEAPORT-T0-N6639418F3000" at bounding box center [189, 37] width 148 height 7
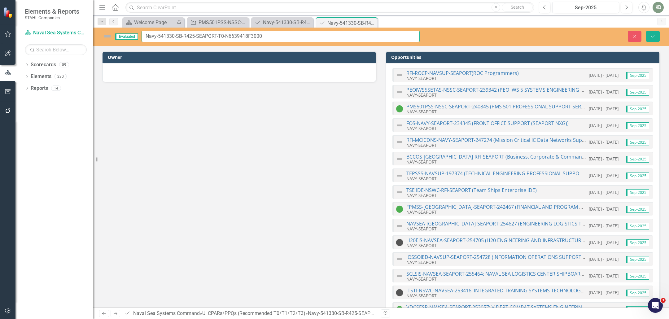
click at [252, 36] on input "Navy-541330-SB-R425-SEAPORT-T0-N6639418F3000" at bounding box center [281, 36] width 278 height 11
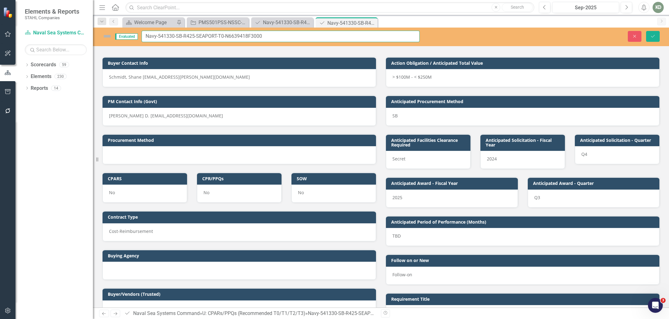
scroll to position [530, 0]
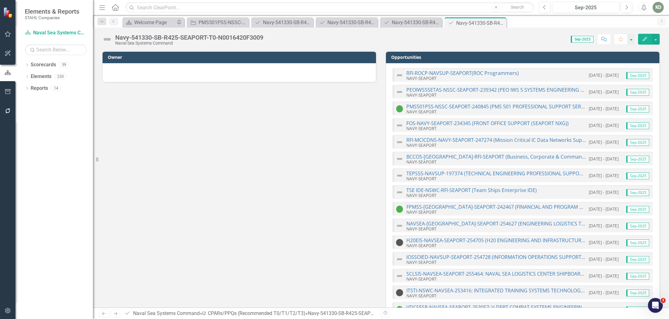
click at [249, 43] on div "Naval Sea Systems Command" at bounding box center [189, 43] width 148 height 5
click at [248, 43] on div "Naval Sea Systems Command" at bounding box center [189, 43] width 148 height 5
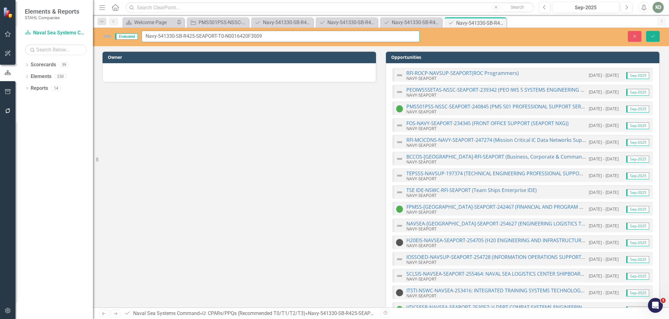
click at [248, 37] on input "Navy-541330-SB-R425-SEAPORT-T0-N0016420F3009" at bounding box center [281, 36] width 278 height 11
drag, startPoint x: 248, startPoint y: 37, endPoint x: 254, endPoint y: 38, distance: 6.2
click at [248, 37] on input "Navy-541330-SB-R425-SEAPORT-T0-N0016420F3009" at bounding box center [281, 36] width 278 height 11
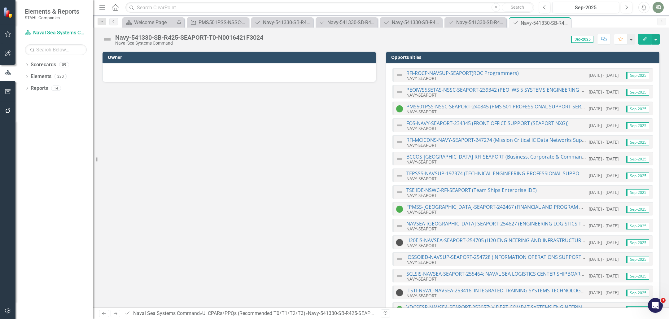
click at [270, 35] on div "Score: 0.00 Sep-2025 Completed Comment Favorite Edit" at bounding box center [462, 39] width 393 height 11
drag, startPoint x: 271, startPoint y: 35, endPoint x: 250, endPoint y: 37, distance: 21.2
click at [269, 35] on div "Navy-541330-SB-R425-SEAPORT-T0-N0016421F3024 Naval Sea Systems Command Score: 0…" at bounding box center [381, 37] width 576 height 19
click at [250, 37] on div "Navy-541330-SB-R425-SEAPORT-T0-N0016421F3024" at bounding box center [189, 37] width 148 height 7
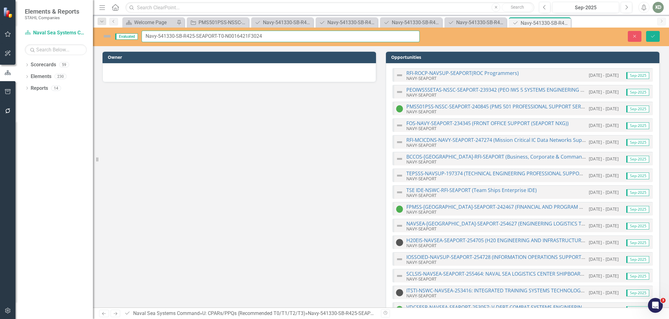
click at [250, 37] on input "Navy-541330-SB-R425-SEAPORT-T0-N0016421F3024" at bounding box center [281, 36] width 278 height 11
click at [312, 8] on input "text" at bounding box center [329, 7] width 409 height 11
paste input "239344"
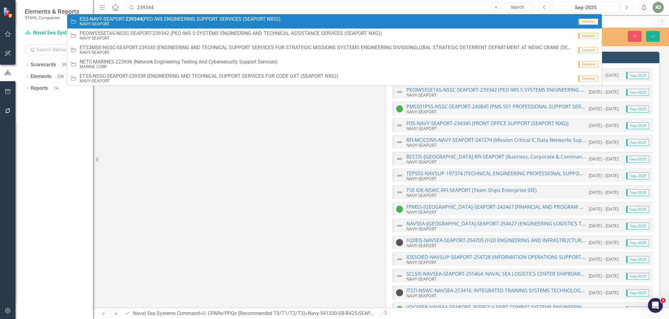
type input "239344"
click at [309, 18] on div "Opportunity ESS-NAVY-SEAPORT- 239344 (PEO IWS ENGINEERING SUPPORT SERVICES (SEA…" at bounding box center [321, 21] width 503 height 10
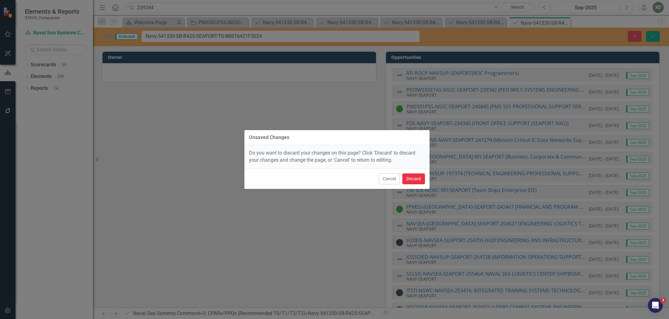
click at [410, 175] on button "Discard" at bounding box center [413, 178] width 23 height 11
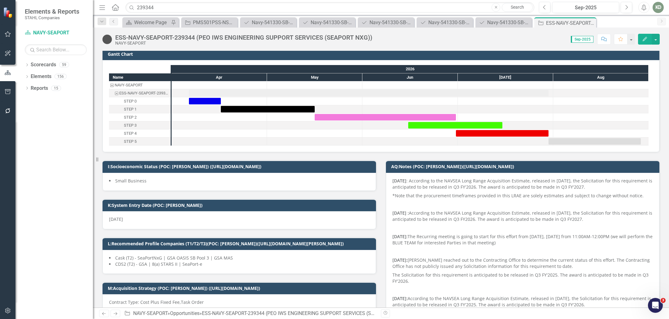
scroll to position [5, 0]
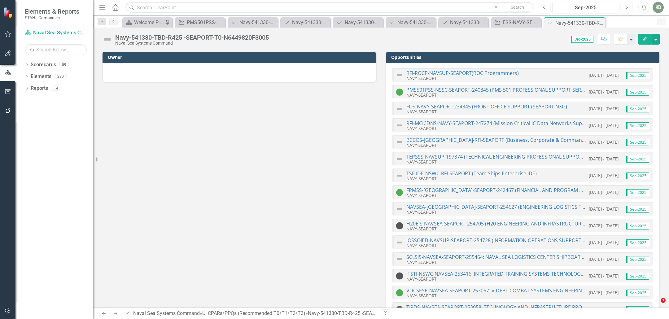
drag, startPoint x: 248, startPoint y: 45, endPoint x: 252, endPoint y: 38, distance: 7.8
click at [247, 45] on div "Naval Sea Systems Command" at bounding box center [192, 43] width 154 height 5
click at [252, 38] on div "Navy-541330-TBD-R425 -SEAPORT-T0-N6449820F3005" at bounding box center [192, 37] width 154 height 7
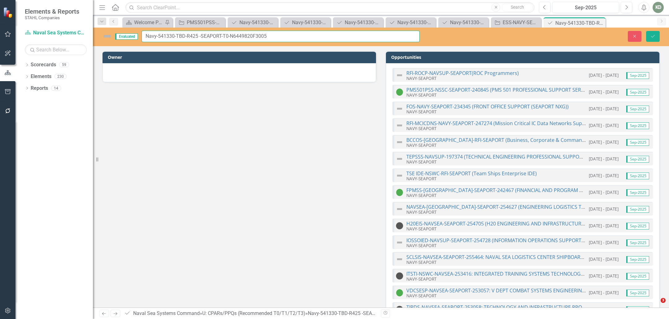
click at [253, 37] on input "Navy-541330-TBD-R425 -SEAPORT-T0-N6449820F3005" at bounding box center [281, 36] width 278 height 11
click at [188, 35] on input "Navy-541330-TBD-R425 -SEAPORT-T0-N6449820F3005" at bounding box center [281, 36] width 278 height 11
click at [184, 36] on input "Navy-541330-TBD-R425 -SEAPORT-T0-N6449820F3005" at bounding box center [281, 36] width 278 height 11
click at [181, 37] on input "Navy-541330-TBD-R425 -SEAPORT-T0-N6449820F3005" at bounding box center [281, 36] width 278 height 11
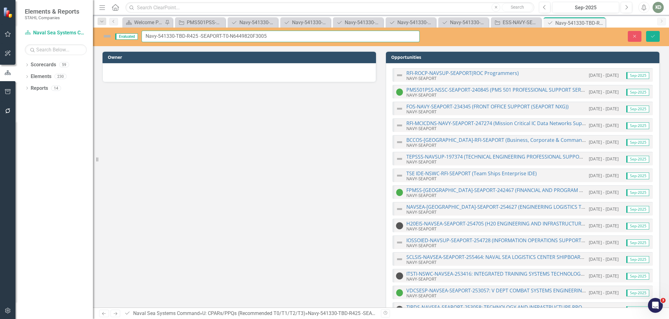
click at [181, 37] on input "Navy-541330-TBD-R425 -SEAPORT-T0-N6449820F3005" at bounding box center [281, 36] width 278 height 11
type input "Navy-541330-F&O-R425 -SEAPORT-T0-N6449820F3005"
click at [654, 46] on div "Evaluated Navy-541330-F&O-R425 -SEAPORT-T0-N6449820F3005 Close Save Owner Oppor…" at bounding box center [381, 168] width 576 height 280
click at [654, 42] on div "Evaluated Navy-541330-F&O-R425 -SEAPORT-T0-N6449820F3005 Close Save" at bounding box center [381, 36] width 576 height 11
click at [652, 39] on button "Save" at bounding box center [653, 36] width 14 height 11
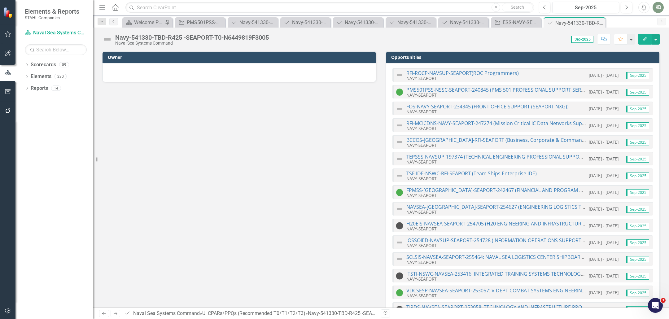
click at [243, 30] on div "Navy-541330-TBD-R425 -SEAPORT-T0-N6449819F3005 Naval Sea Systems Command Score:…" at bounding box center [381, 37] width 576 height 19
click at [247, 34] on div "Navy-541330-TBD-R425 -SEAPORT-T0-N6449819F3005" at bounding box center [192, 37] width 154 height 7
click at [246, 34] on div "Navy-541330-TBD-R425 -SEAPORT-T0-N6449819F3005" at bounding box center [192, 37] width 154 height 7
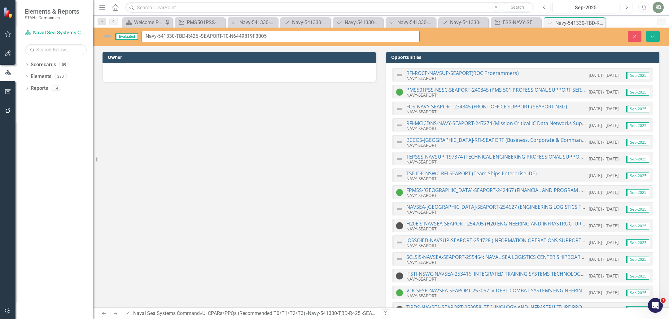
click at [247, 36] on input "Navy-541330-TBD-R425 -SEAPORT-T0-N6449819F3005" at bounding box center [281, 36] width 278 height 11
click at [200, 38] on input "Navy-541330-TBD-R425 -SEAPORT-T0-N6449819F3005" at bounding box center [281, 36] width 278 height 11
click at [183, 38] on input "Navy-541330-TBD-R425 -SEAPORT-T0-N6449819F3005" at bounding box center [281, 36] width 278 height 11
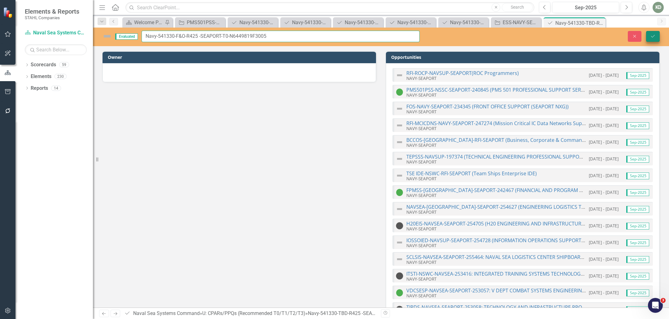
type input "Navy-541330-F&O-R425 -SEAPORT-T0-N6449819F3005"
click at [655, 40] on button "Save" at bounding box center [653, 36] width 14 height 11
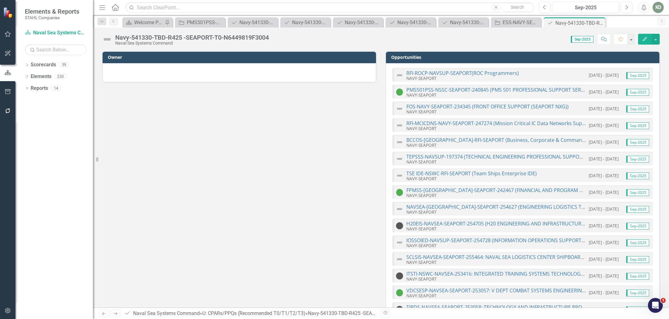
click at [263, 36] on div "Navy-541330-TBD-R425 -SEAPORT-T0-N6449819F3004" at bounding box center [192, 37] width 154 height 7
click at [263, 35] on div "Navy-541330-TBD-R425 -SEAPORT-T0-N6449819F3004" at bounding box center [192, 37] width 154 height 7
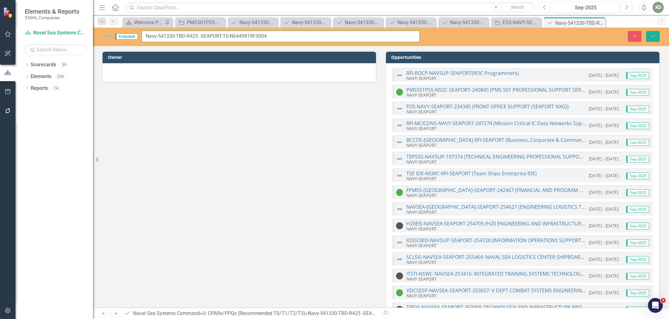
click at [252, 39] on input "Navy-541330-TBD-R425 -SEAPORT-T0-N6449819F3004" at bounding box center [281, 36] width 278 height 11
click at [182, 37] on input "Navy-541330-TBD-R425 -SEAPORT-T0-N6449819F3004" at bounding box center [281, 36] width 278 height 11
type input "Navy-541330-F&O-R425 -SEAPORT-T0-N6449819F3004"
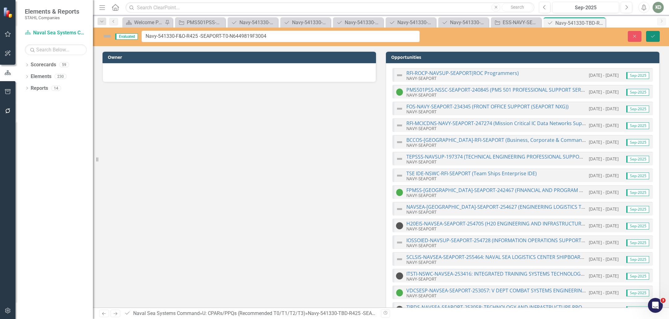
drag, startPoint x: 653, startPoint y: 37, endPoint x: 644, endPoint y: 36, distance: 8.7
click at [653, 37] on icon "Save" at bounding box center [653, 36] width 6 height 4
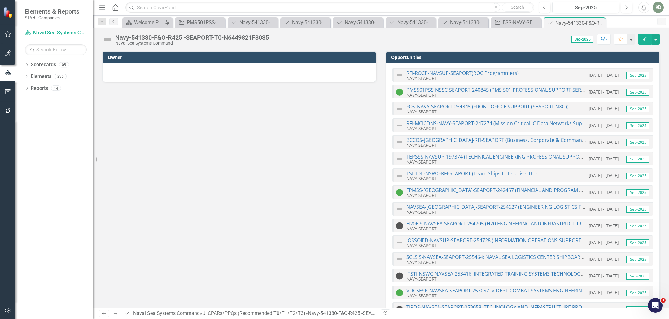
click at [246, 35] on div "Navy-541330-F&O-R425 -SEAPORT-T0-N6449821F3035" at bounding box center [192, 37] width 154 height 7
click at [245, 35] on div "Navy-541330-F&O-R425 -SEAPORT-T0-N6449821F3035" at bounding box center [192, 37] width 154 height 7
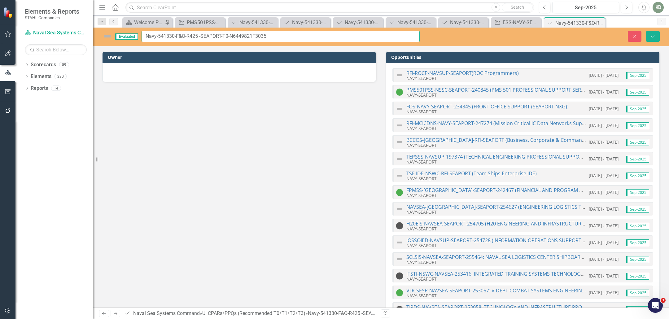
click at [246, 35] on input "Navy-541330-F&O-R425 -SEAPORT-T0-N6449821F3035" at bounding box center [281, 36] width 278 height 11
drag, startPoint x: 245, startPoint y: 35, endPoint x: 243, endPoint y: 42, distance: 7.4
click at [245, 35] on input "Navy-541330-F&O-R425 -SEAPORT-T0-N6449821F3035" at bounding box center [281, 36] width 278 height 11
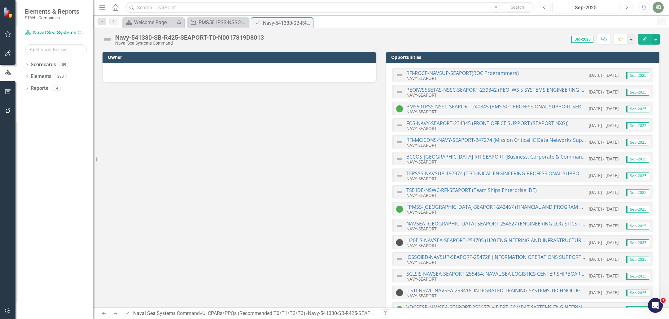
click at [246, 37] on div "Navy-541330-SB-R425-SEAPORT-T0-N0017819D8013" at bounding box center [189, 37] width 149 height 7
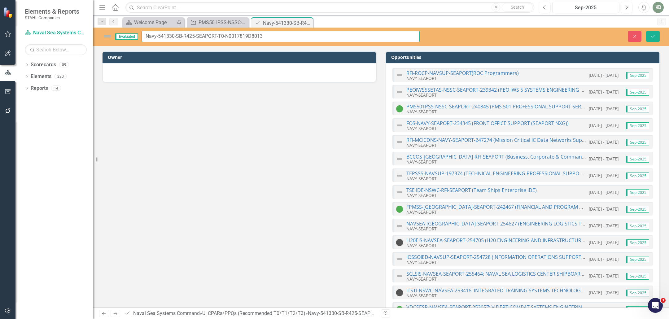
click at [246, 37] on input "Navy-541330-SB-R425-SEAPORT-T0-N0017819D8013" at bounding box center [281, 36] width 278 height 11
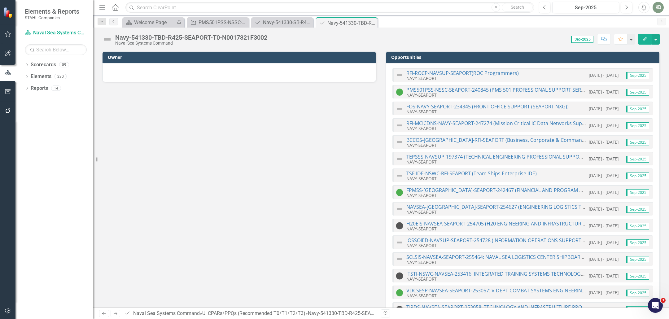
click at [261, 41] on div "Naval Sea Systems Command" at bounding box center [191, 43] width 152 height 5
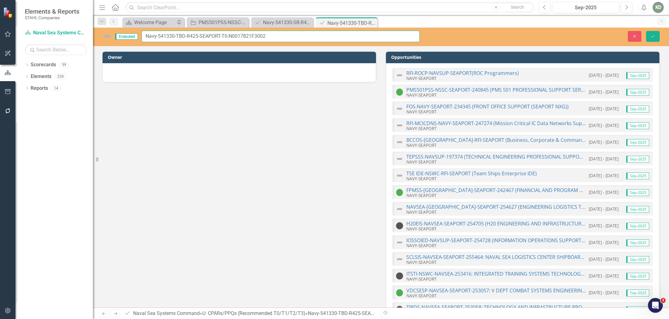
click at [260, 33] on input "Navy-541330-TBD-R425-SEAPORT-T0-N0017821F3002" at bounding box center [281, 36] width 278 height 11
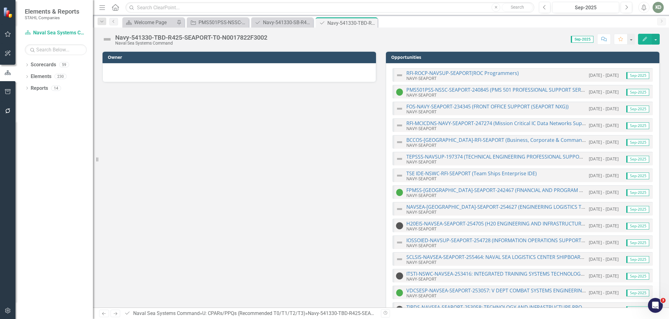
click at [263, 36] on div "Navy-541330-TBD-R425-SEAPORT-T0-N0017822F3002" at bounding box center [191, 37] width 152 height 7
click at [263, 37] on div "Navy-541330-TBD-R425-SEAPORT-T0-N0017822F3002" at bounding box center [191, 37] width 152 height 7
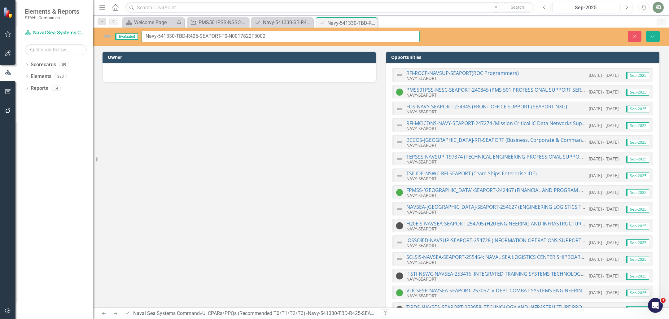
click at [262, 37] on input "Navy-541330-TBD-R425-SEAPORT-T0-N0017822F3002" at bounding box center [281, 36] width 278 height 11
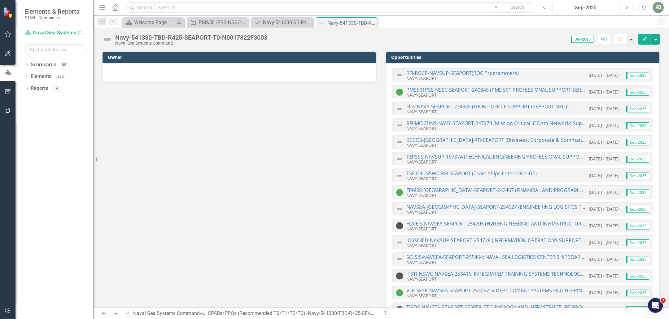
click at [267, 42] on div "Naval Sea Systems Command" at bounding box center [191, 43] width 152 height 5
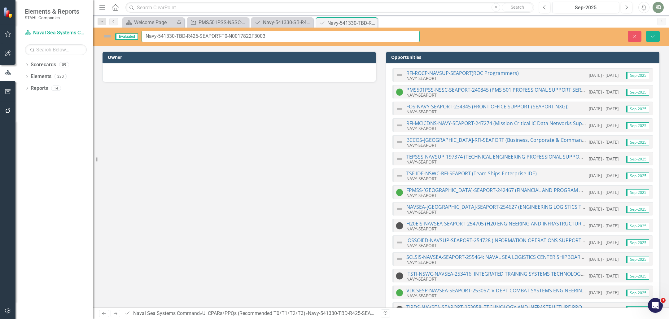
click at [258, 40] on input "Navy-541330-TBD-R425-SEAPORT-T0-N0017822F3003" at bounding box center [281, 36] width 278 height 11
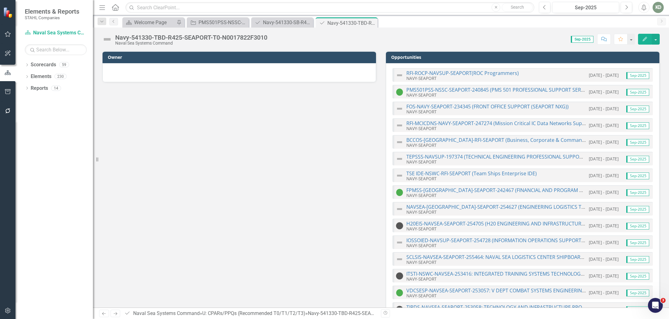
click at [266, 35] on div "Navy-541330-TBD-R425-SEAPORT-T0-N0017822F3010" at bounding box center [191, 37] width 152 height 7
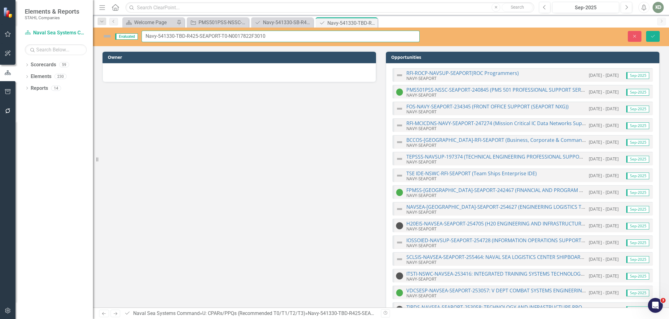
click at [263, 38] on input "Navy-541330-TBD-R425-SEAPORT-T0-N0017822F3010" at bounding box center [281, 36] width 278 height 11
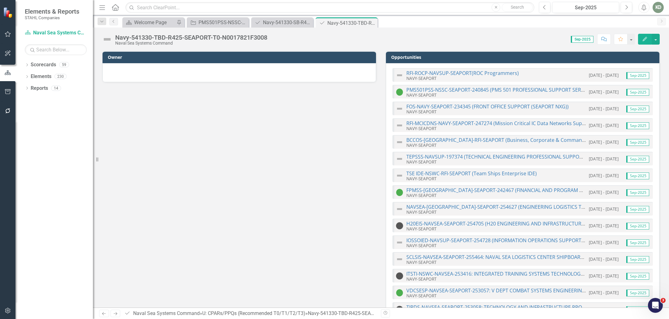
click at [251, 39] on div "Navy-541330-TBD-R425-SEAPORT-T0-N0017821F3008" at bounding box center [191, 37] width 152 height 7
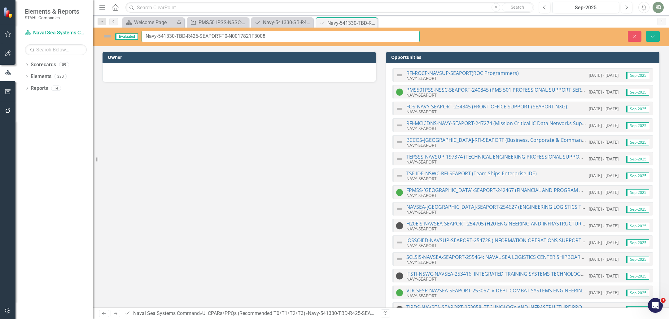
click at [252, 38] on input "Navy-541330-TBD-R425-SEAPORT-T0-N0017821F3008" at bounding box center [281, 36] width 278 height 11
drag, startPoint x: 252, startPoint y: 38, endPoint x: 267, endPoint y: 33, distance: 15.8
click at [252, 38] on input "Navy-541330-TBD-R425-SEAPORT-T0-N0017821F3008" at bounding box center [281, 36] width 278 height 11
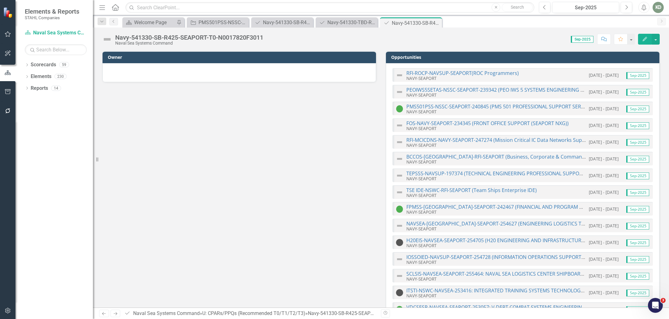
click at [260, 39] on div "Navy-541330-SB-R425-SEAPORT-T0-N0017820F3011" at bounding box center [189, 37] width 148 height 7
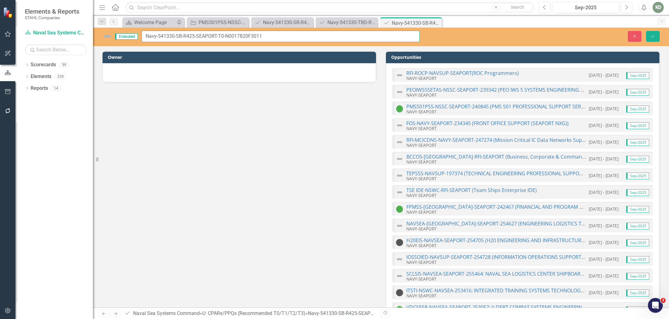
click at [248, 38] on input "Navy-541330-SB-R425-SEAPORT-T0-N0017820F3011" at bounding box center [281, 36] width 278 height 11
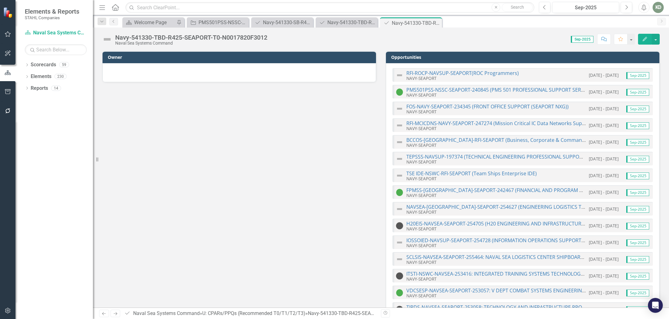
click at [266, 36] on div "Navy-541330-TBD-R425-SEAPORT-T0-N0017820F3012" at bounding box center [191, 37] width 152 height 7
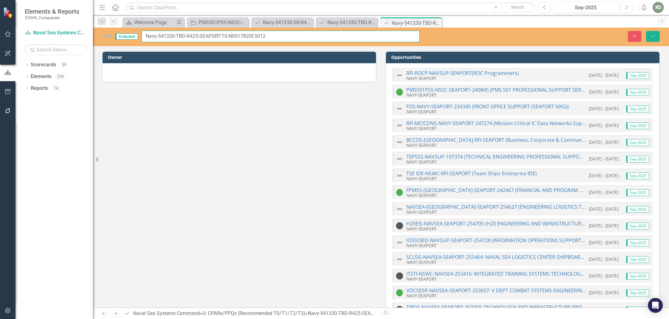
click at [253, 38] on input "Navy-541330-TBD-R425-SEAPORT-T0-N0017820F3012" at bounding box center [281, 36] width 278 height 11
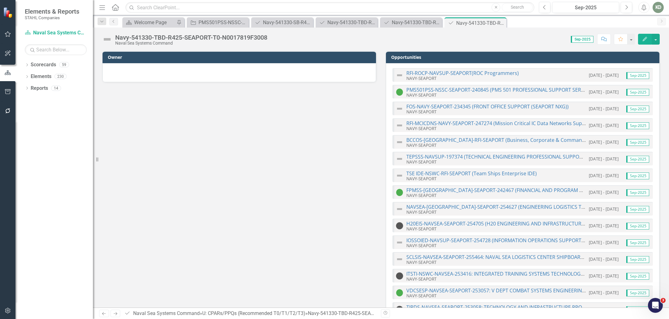
click at [256, 37] on div "Navy-541330-TBD-R425-SEAPORT-T0-N0017819F3008" at bounding box center [191, 37] width 152 height 7
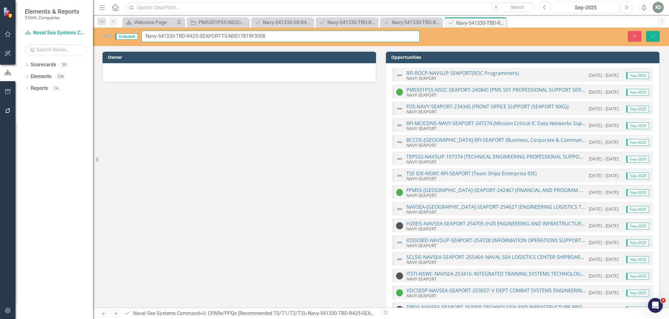
click at [255, 37] on input "Navy-541330-TBD-R425-SEAPORT-T0-N0017819F3008" at bounding box center [281, 36] width 278 height 11
click at [261, 35] on input "Navy-541330-TBD-R425-SEAPORT-T0-N0017819F3008" at bounding box center [281, 36] width 278 height 11
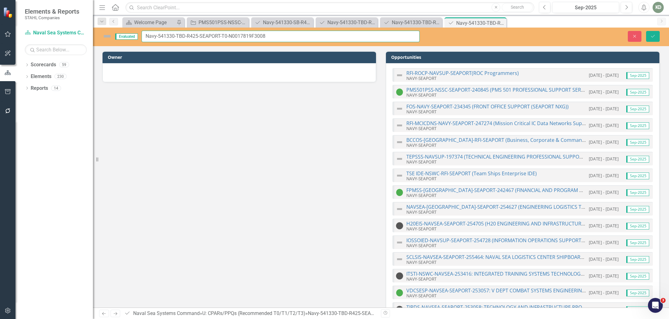
click at [261, 35] on input "Navy-541330-TBD-R425-SEAPORT-T0-N0017819F3008" at bounding box center [281, 36] width 278 height 11
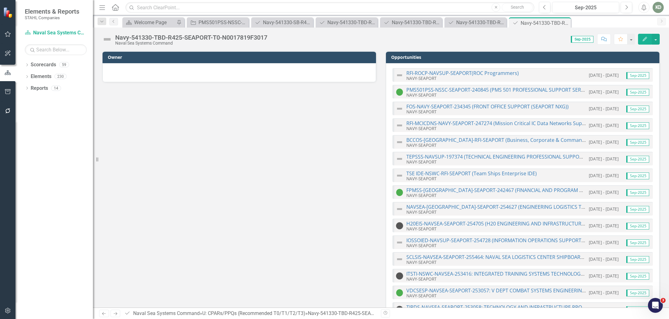
click at [242, 39] on div "Navy-541330-TBD-R425-SEAPORT-T0-N0017819F3017" at bounding box center [191, 37] width 152 height 7
click at [242, 38] on div "Navy-541330-TBD-R425-SEAPORT-T0-N0017819F3017" at bounding box center [191, 37] width 152 height 7
click at [245, 35] on div "Navy-541330-TBD-R425-SEAPORT-T0-N0017819F3017" at bounding box center [191, 37] width 152 height 7
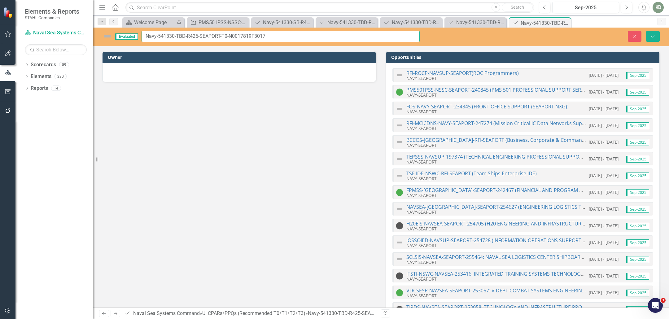
click at [245, 35] on input "Navy-541330-TBD-R425-SEAPORT-T0-N0017819F3017" at bounding box center [281, 36] width 278 height 11
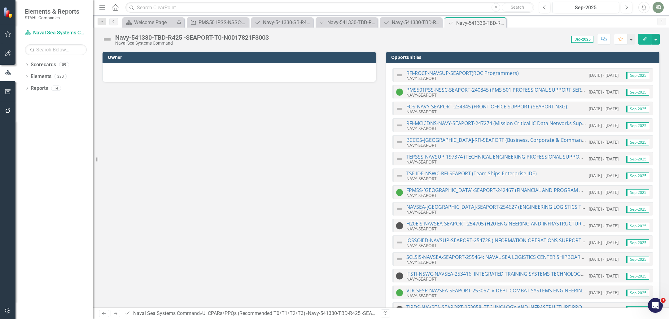
click at [234, 35] on div "Navy-541330-TBD-R425 -SEAPORT-T0-N0017821F3003" at bounding box center [192, 37] width 154 height 7
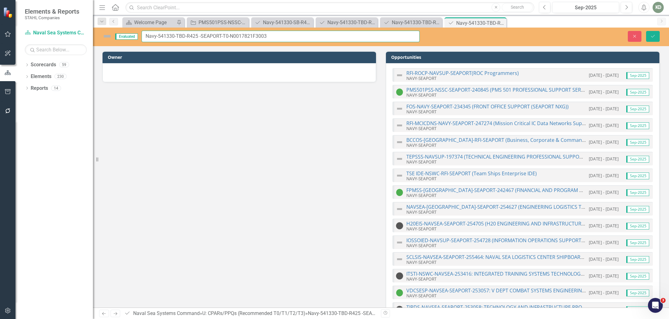
click at [240, 38] on input "Navy-541330-TBD-R425 -SEAPORT-T0-N0017821F3003" at bounding box center [281, 36] width 278 height 11
click at [183, 37] on input "Navy-541330-TBD-R425 -SEAPORT-T0-N0017821F3003" at bounding box center [281, 36] width 278 height 11
type input "Navy-541330-8A-R425 -SEAPORT-T0-N0017821F3003"
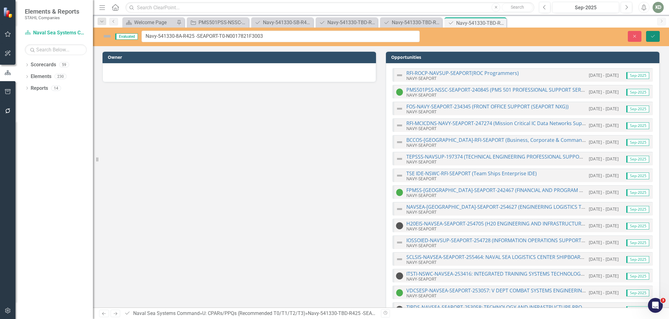
click at [652, 38] on button "Save" at bounding box center [653, 36] width 14 height 11
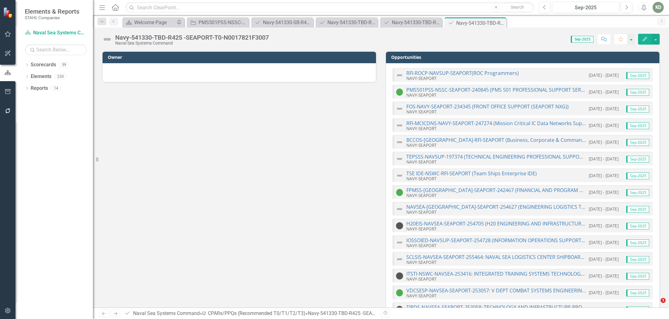
click at [245, 36] on div "Navy-541330-TBD-R425 -SEAPORT-T0-N0017821F3007" at bounding box center [192, 37] width 154 height 7
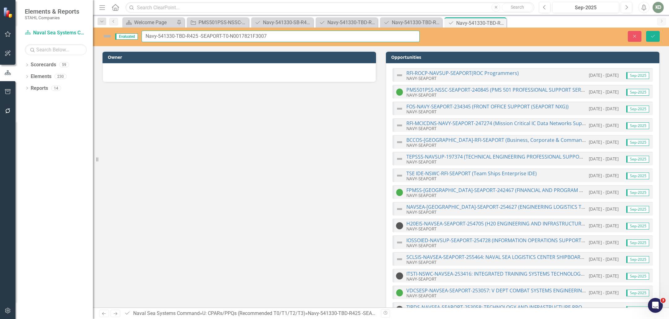
click at [248, 36] on input "Navy-541330-TBD-R425 -SEAPORT-T0-N0017821F3007" at bounding box center [281, 36] width 278 height 11
drag, startPoint x: 199, startPoint y: 32, endPoint x: 184, endPoint y: 35, distance: 15.6
click at [199, 32] on input "Navy-541330-TBD-R425 -SEAPORT-T0-N0017821F3007" at bounding box center [281, 36] width 278 height 11
click at [181, 35] on input "Navy-541330-TBD-R425 -SEAPORT-T0-N0017821F3007" at bounding box center [281, 36] width 278 height 11
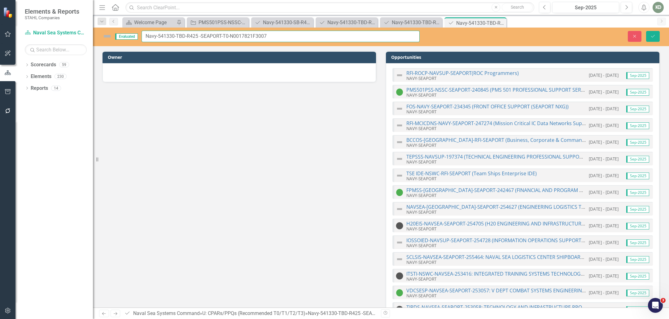
click at [181, 35] on input "Navy-541330-TBD-R425 -SEAPORT-T0-N0017821F3007" at bounding box center [281, 36] width 278 height 11
type input "Navy-541330-FO-R425 -SEAPORT-T0-N0017821F3007"
click at [659, 33] on button "Save" at bounding box center [653, 36] width 14 height 11
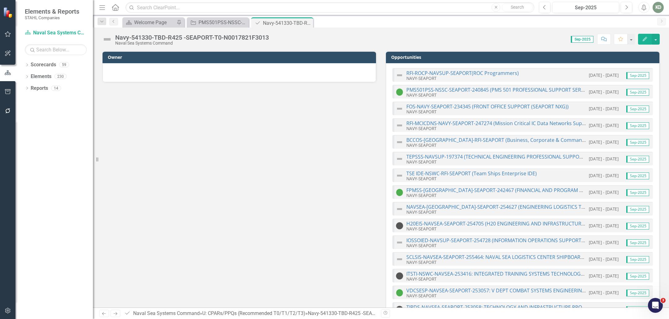
click at [248, 37] on div "Navy-541330-TBD-R425 -SEAPORT-T0-N0017821F3013" at bounding box center [192, 37] width 154 height 7
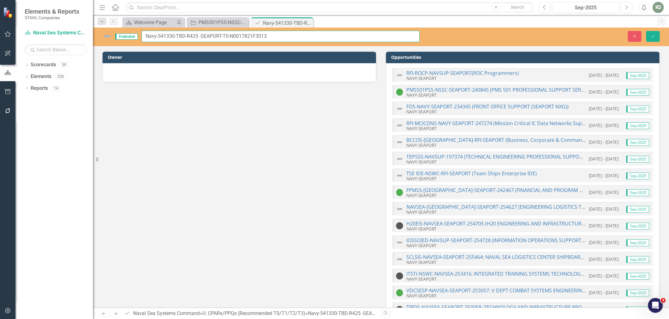
click at [247, 37] on input "Navy-541330-TBD-R425 -SEAPORT-T0-N0017821F3013" at bounding box center [281, 36] width 278 height 11
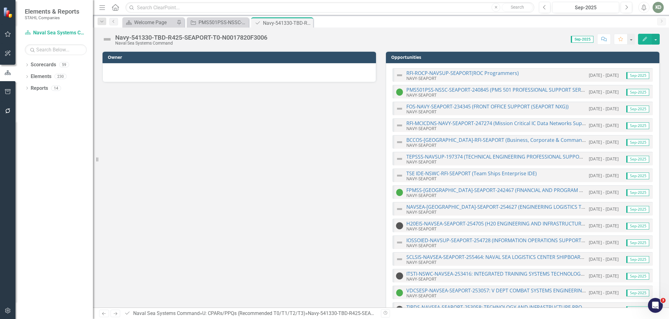
click at [248, 45] on div "Naval Sea Systems Command" at bounding box center [191, 43] width 152 height 5
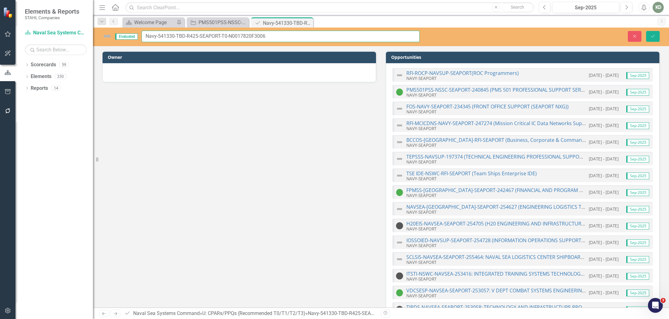
click at [253, 38] on input "Navy-541330-TBD-R425-SEAPORT-T0-N0017820F3006" at bounding box center [281, 36] width 278 height 11
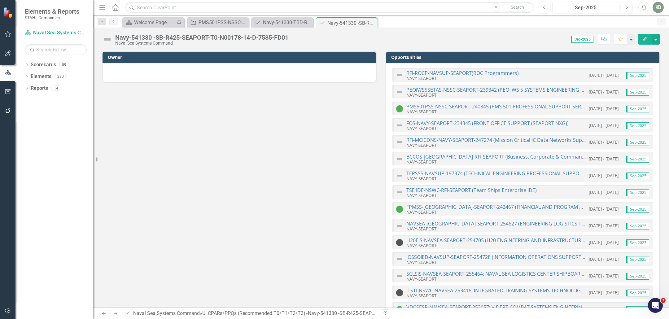
click at [245, 33] on div "Navy-541330 -SB-R425-SEAPORT-T0-N00178-14-D-7585-FD01 Naval Sea Systems Command…" at bounding box center [381, 37] width 576 height 19
click at [251, 35] on div "Navy-541330 -SB-R425-SEAPORT-T0-N00178-14-D-7585-FD01" at bounding box center [201, 37] width 173 height 7
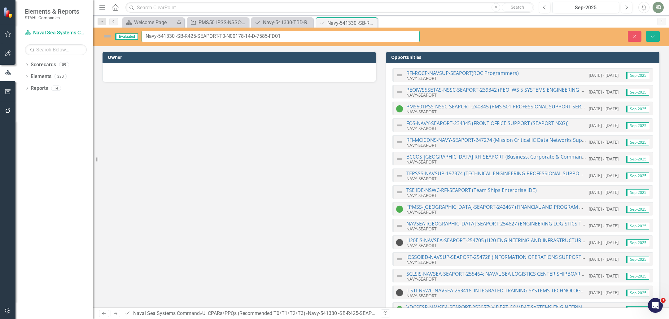
drag, startPoint x: 227, startPoint y: 37, endPoint x: 285, endPoint y: 37, distance: 57.9
click at [285, 37] on input "Navy-541330 -SB-R425-SEAPORT-T0-N00178-14-D-7585-FD01" at bounding box center [281, 36] width 278 height 11
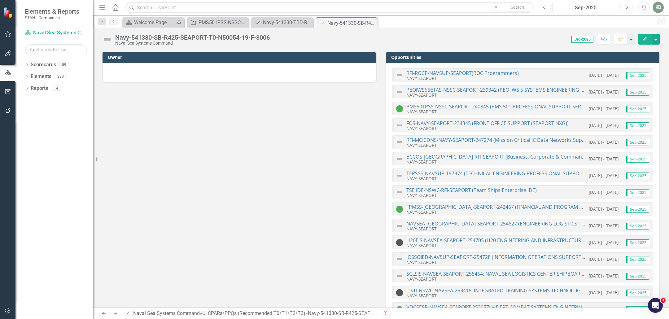
click at [256, 37] on div "Navy-541330-SB-R425-SEAPORT-T0-N50054-19-F-3006" at bounding box center [192, 37] width 155 height 7
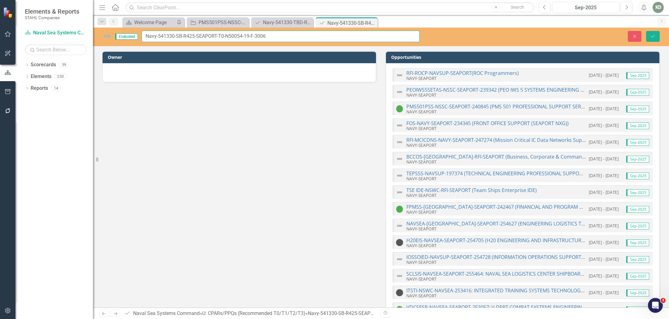
drag, startPoint x: 228, startPoint y: 35, endPoint x: 268, endPoint y: 35, distance: 40.3
click at [266, 35] on input "Navy-541330-SB-R425-SEAPORT-T0-N50054-19-F-3006" at bounding box center [281, 36] width 278 height 11
drag, startPoint x: 270, startPoint y: 35, endPoint x: 239, endPoint y: 35, distance: 31.3
click at [227, 37] on input "Navy-541330-SB-R425-SEAPORT-T0-N50054-19-F-3006" at bounding box center [281, 36] width 278 height 11
drag, startPoint x: 230, startPoint y: 37, endPoint x: 340, endPoint y: 19, distance: 111.7
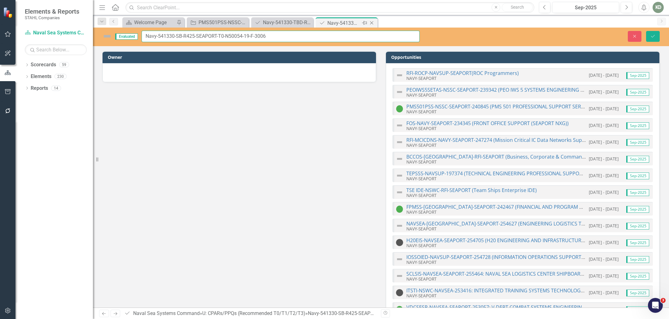
click at [291, 42] on input "Navy-541330-SB-R425-SEAPORT-T0-N50054-19-F-3006" at bounding box center [281, 36] width 278 height 11
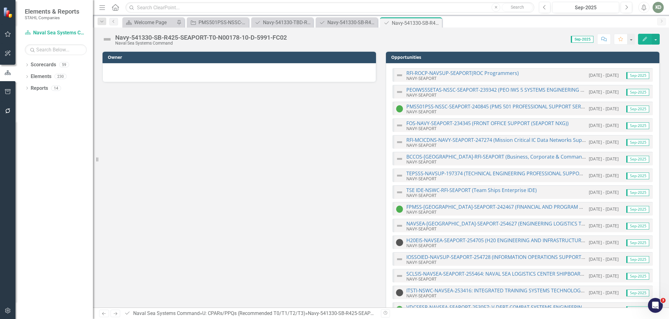
click at [248, 39] on div "Navy-541330-SB-R425-SEAPORT-T0-N00178-10-D-5991-FC02" at bounding box center [201, 37] width 172 height 7
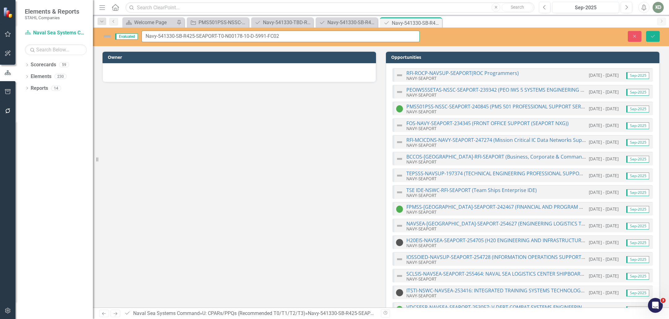
drag, startPoint x: 234, startPoint y: 36, endPoint x: 312, endPoint y: 38, distance: 78.1
click at [309, 41] on input "Navy-541330-SB-R425-SEAPORT-T0-N00178-10-D-5991-FC02" at bounding box center [281, 36] width 278 height 11
